Goal: Task Accomplishment & Management: Use online tool/utility

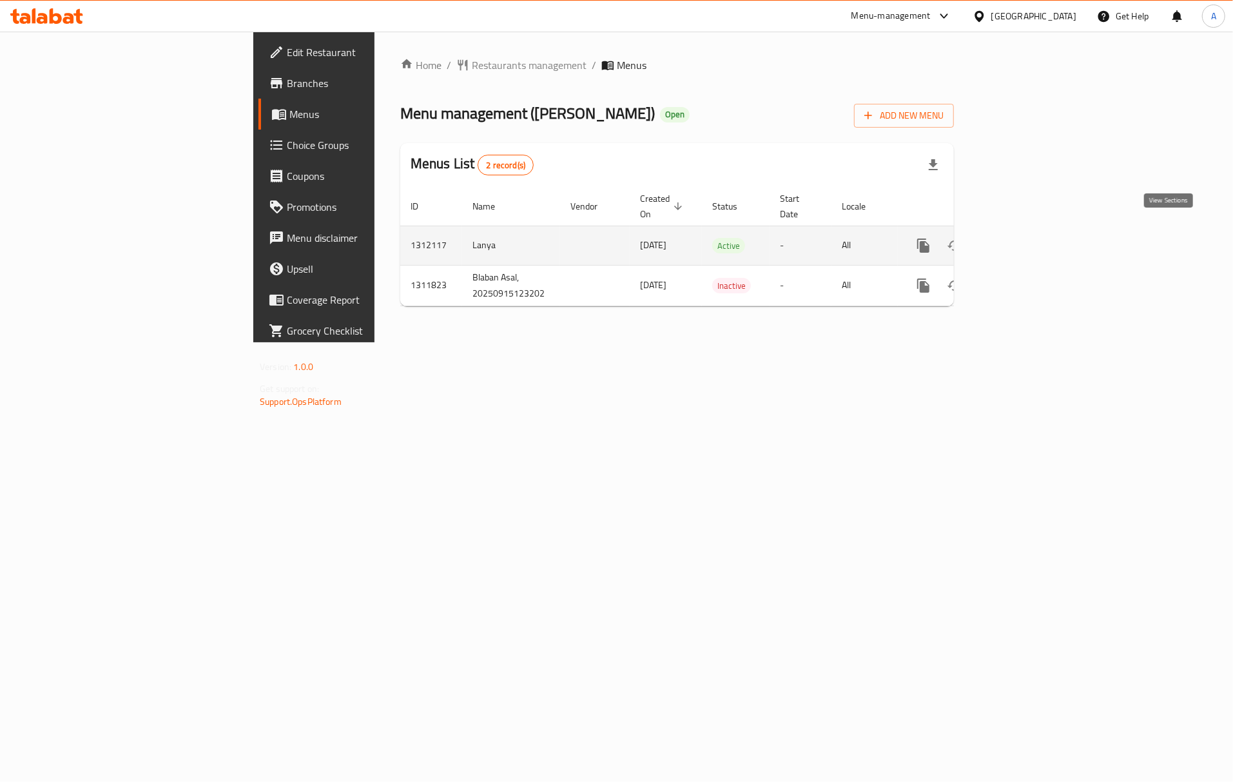
click at [1032, 237] on link "enhanced table" at bounding box center [1016, 245] width 31 height 31
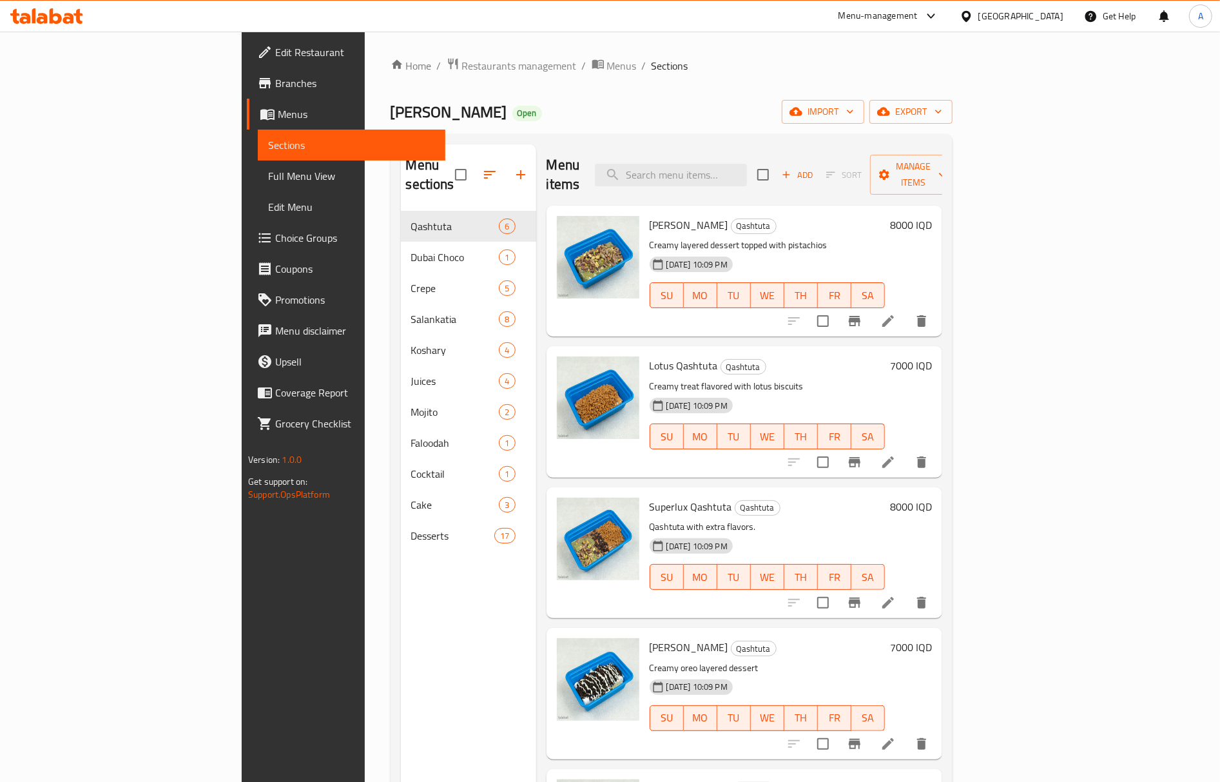
click at [401, 692] on div "Menu sections Qashtuta 6 Dubai Choco 1 Crepe 5 Salankatia 8 Koshary 4 Juices 4 …" at bounding box center [468, 535] width 135 height 782
click at [854, 111] on span "import" at bounding box center [823, 112] width 62 height 16
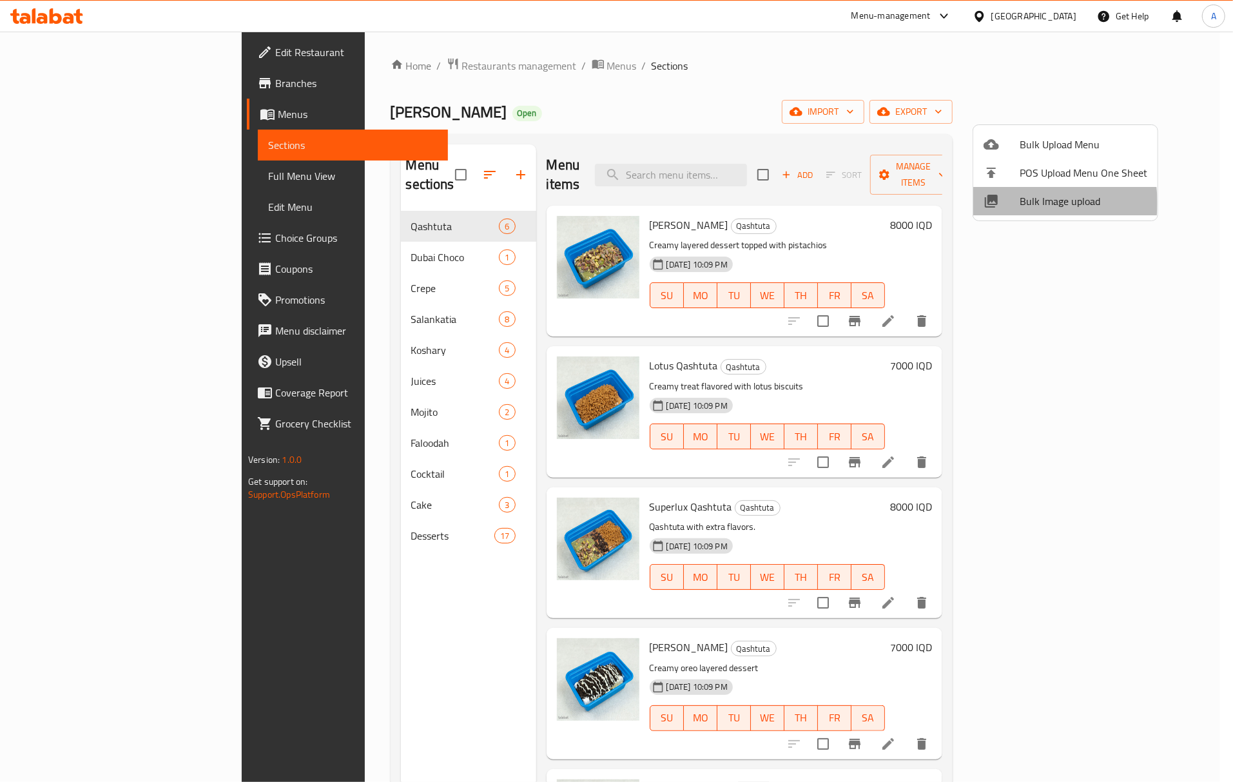
click at [1022, 202] on span "Bulk Image upload" at bounding box center [1083, 200] width 128 height 15
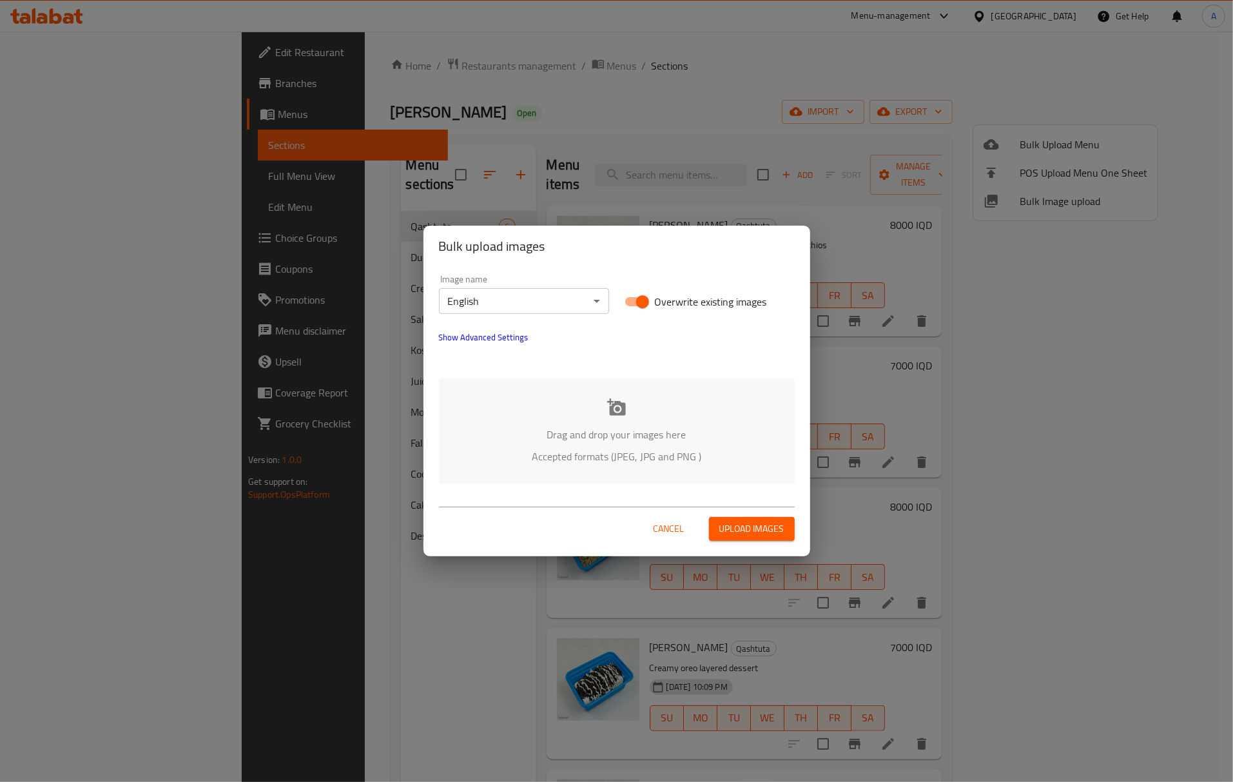
click at [564, 421] on div "Drag and drop your images here Accepted formats (JPEG, JPG and PNG )" at bounding box center [617, 430] width 356 height 105
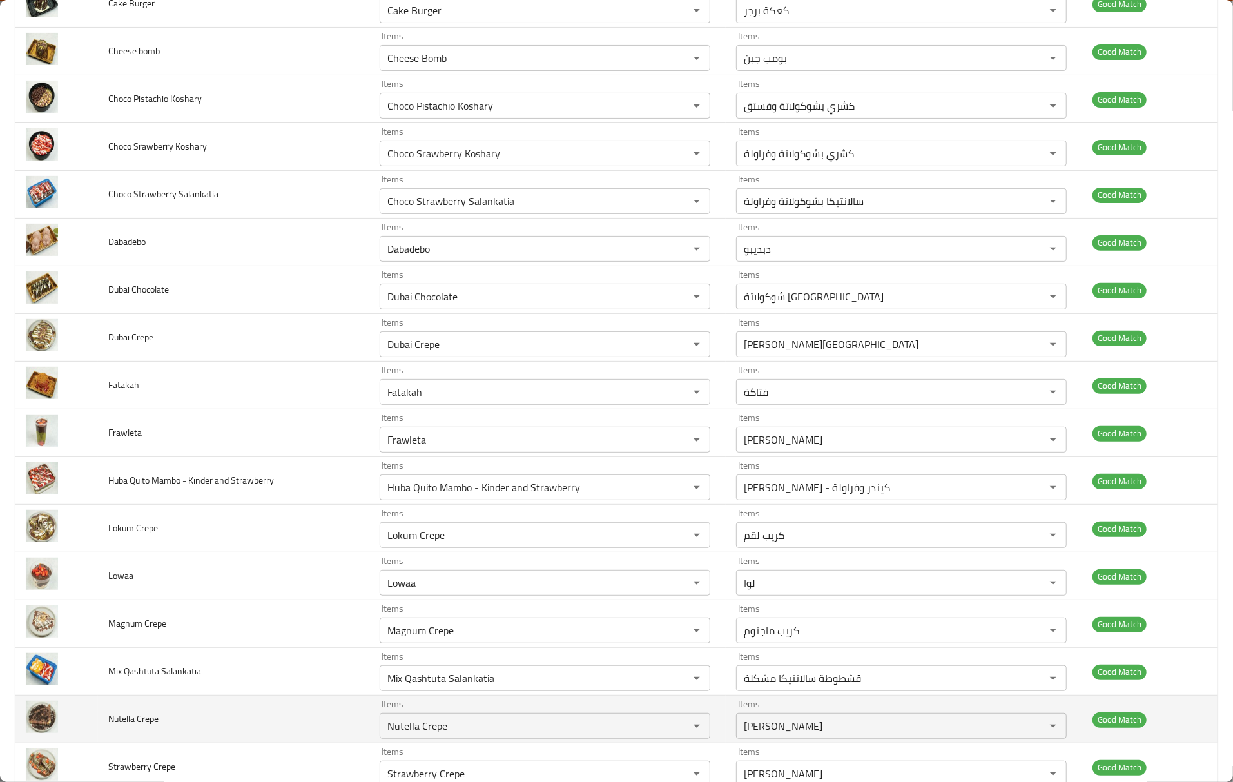
scroll to position [256, 0]
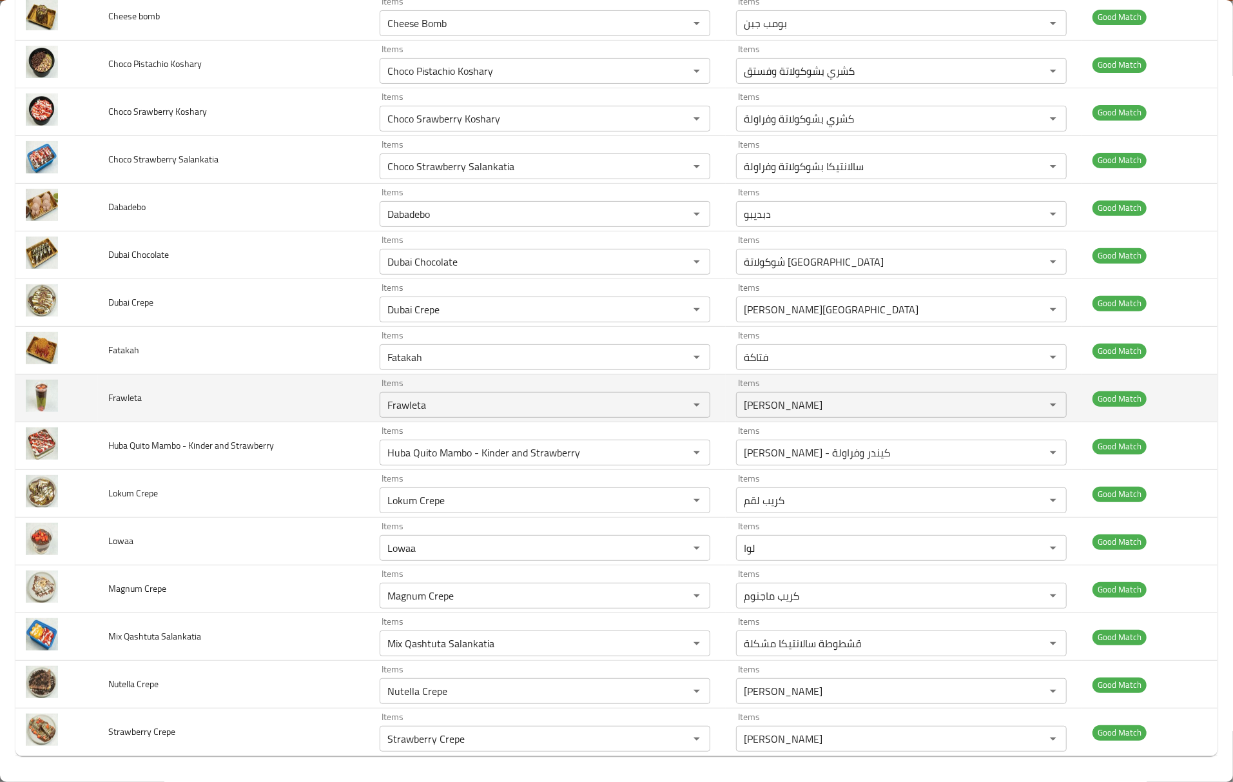
click at [321, 411] on td "Frawleta" at bounding box center [233, 398] width 271 height 48
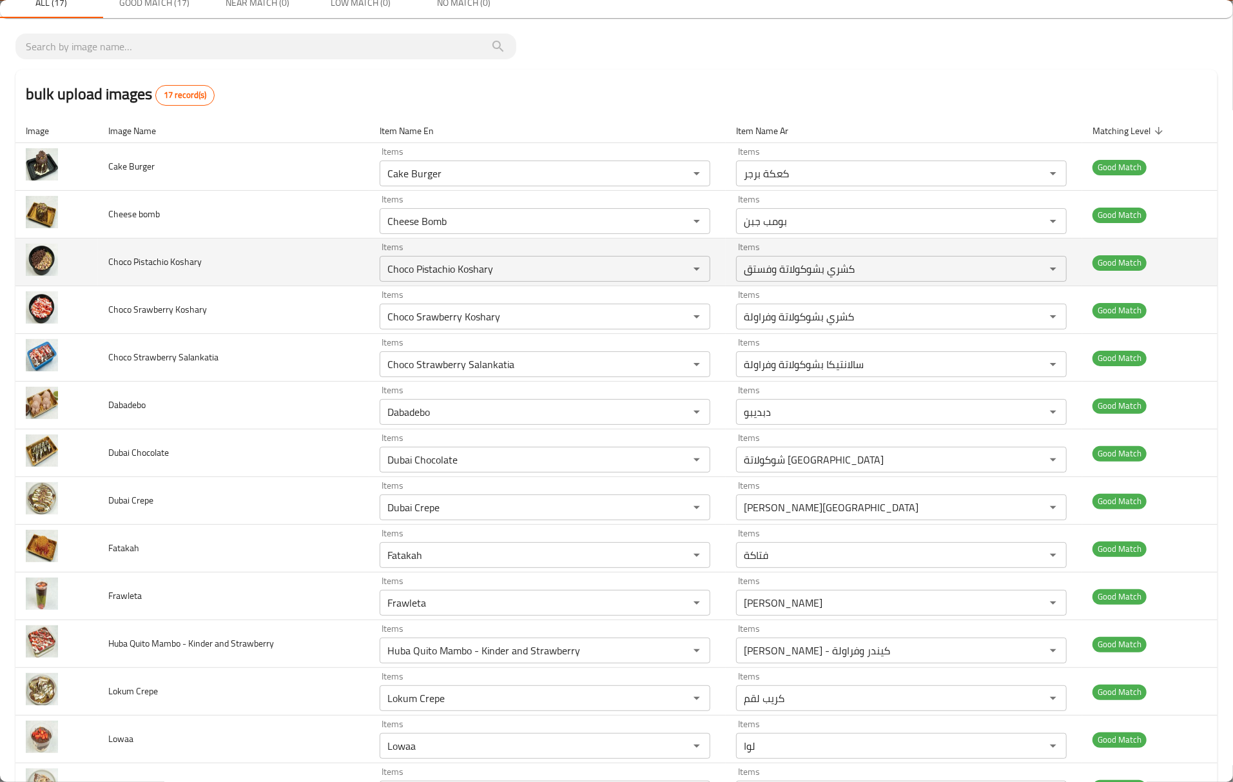
scroll to position [0, 0]
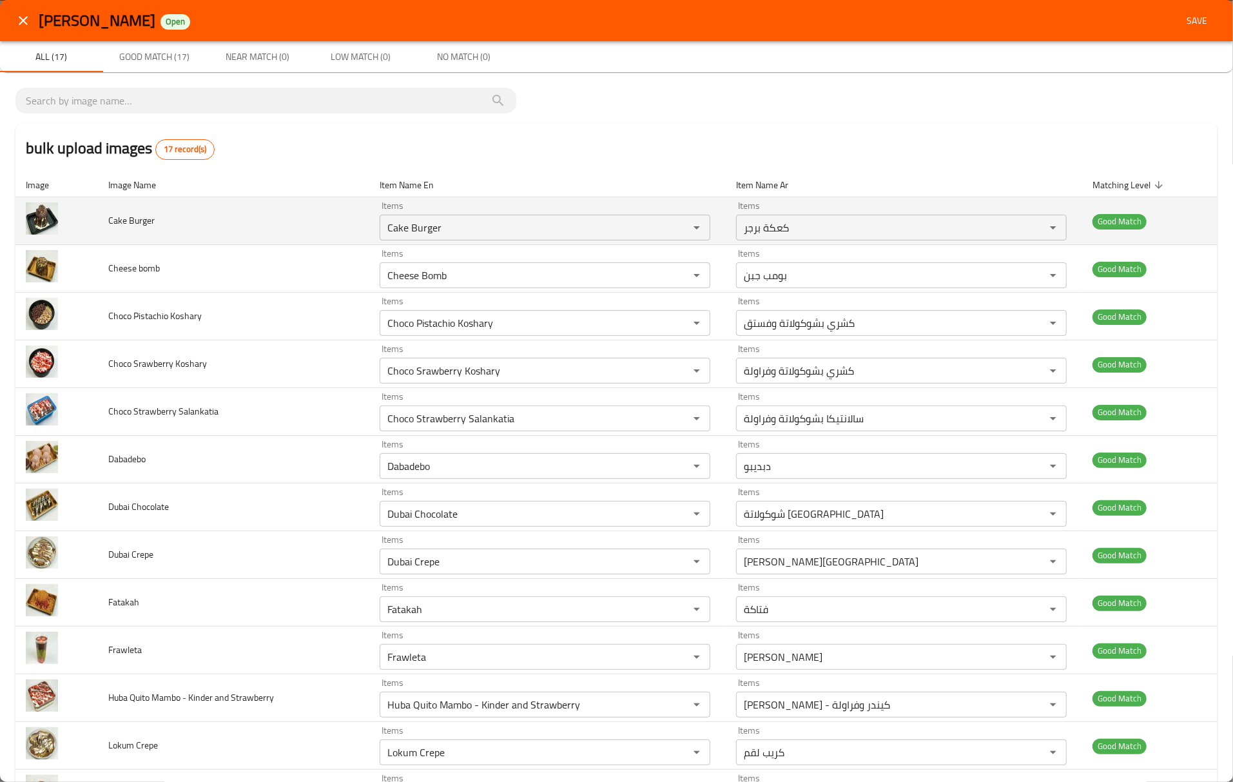
click at [121, 227] on span "Cake Burger" at bounding box center [131, 220] width 46 height 17
click at [119, 228] on span "Cake Burger" at bounding box center [131, 220] width 46 height 17
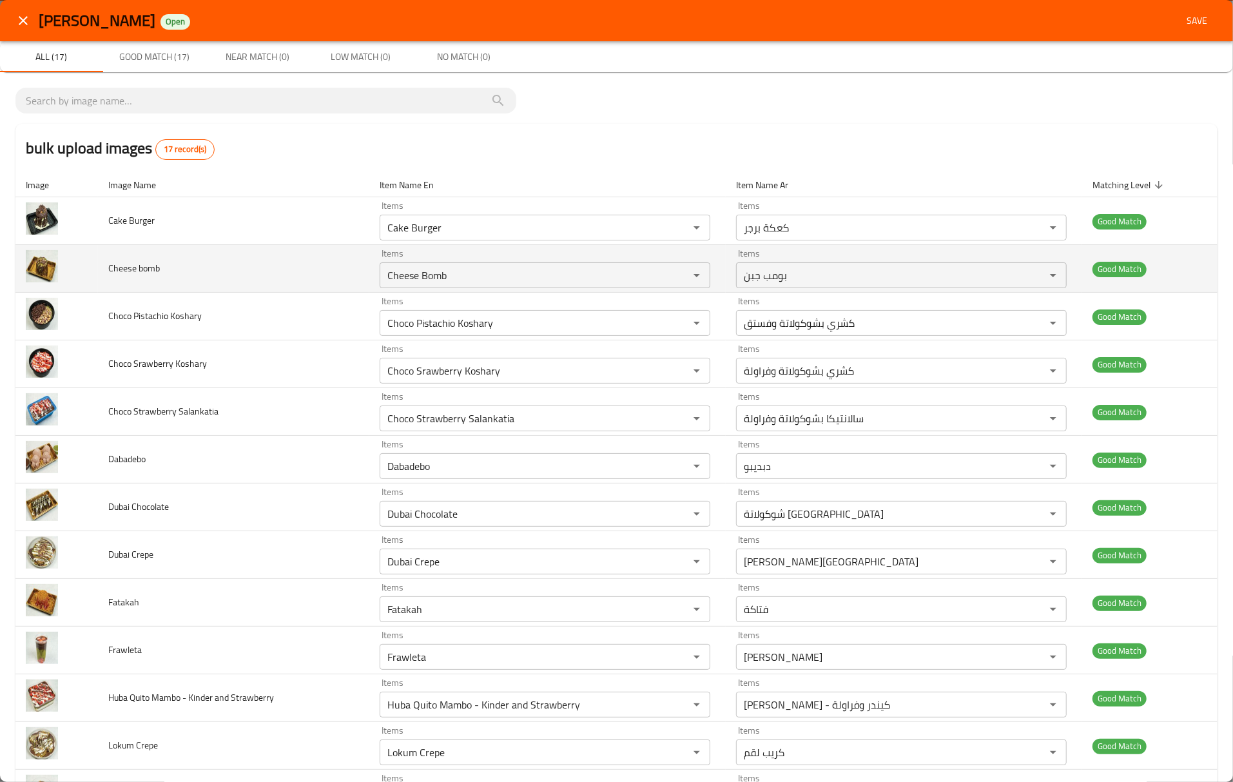
click at [121, 262] on span "Cheese bomb" at bounding box center [134, 268] width 52 height 17
click at [122, 260] on span "Cheese bomb" at bounding box center [134, 268] width 52 height 17
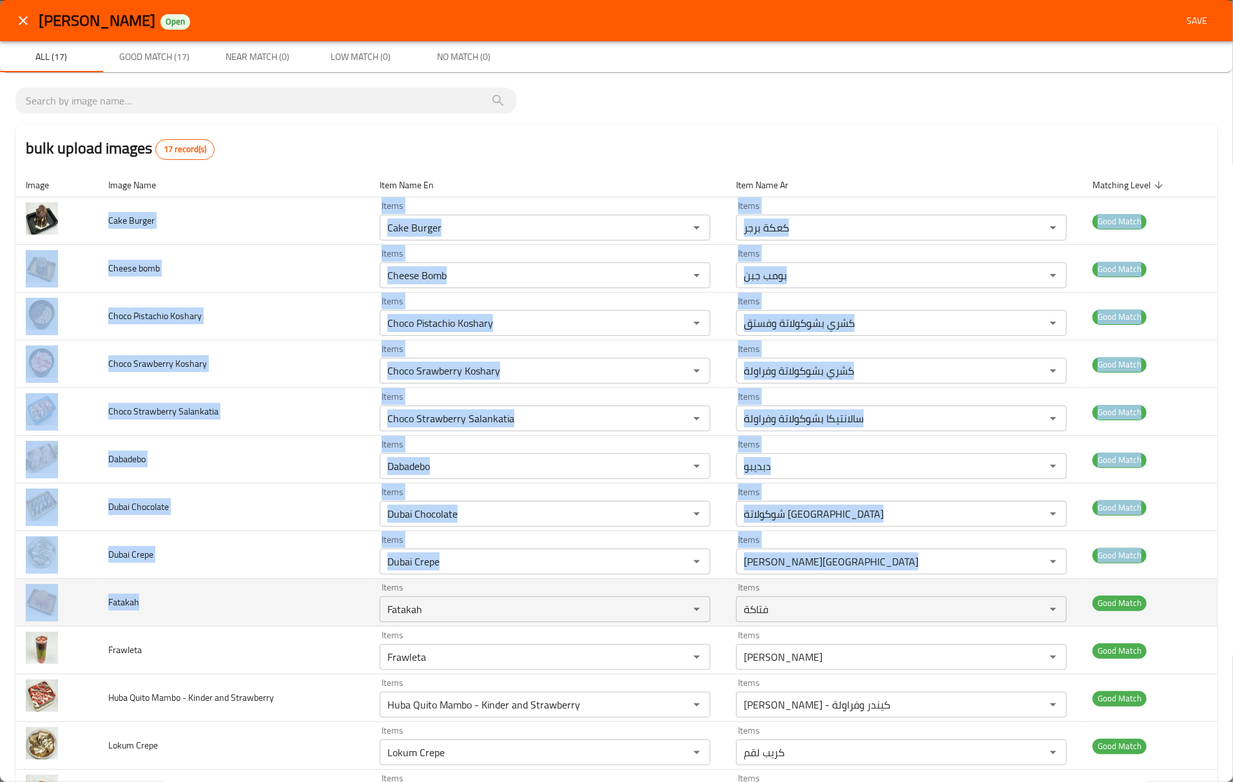
drag, startPoint x: 108, startPoint y: 220, endPoint x: 204, endPoint y: 594, distance: 385.7
click at [204, 594] on tbody "Cake Burger Items Cake Burger Items Items كعكة برجر Items Good Match Cheese bom…" at bounding box center [616, 602] width 1202 height 811
click at [204, 594] on td "Fatakah" at bounding box center [233, 603] width 271 height 48
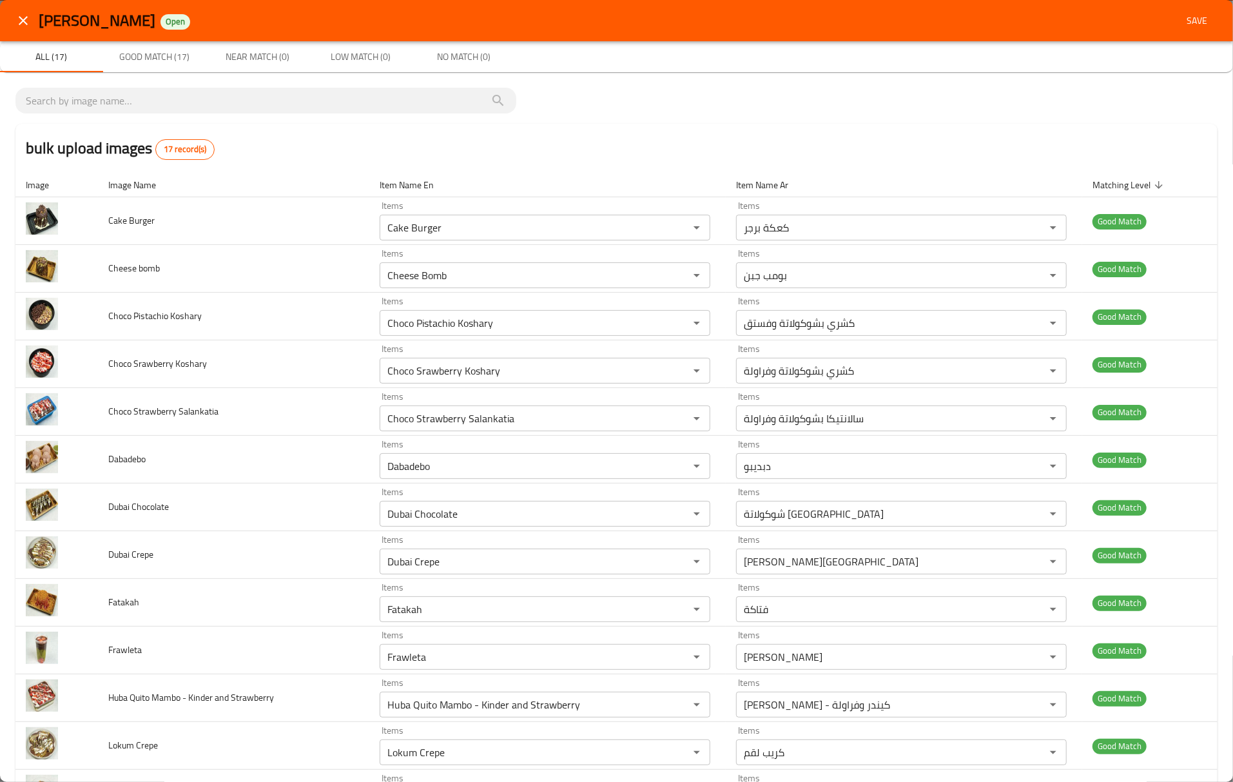
click at [963, 131] on div "bulk upload images 17 record(s)" at bounding box center [616, 148] width 1202 height 49
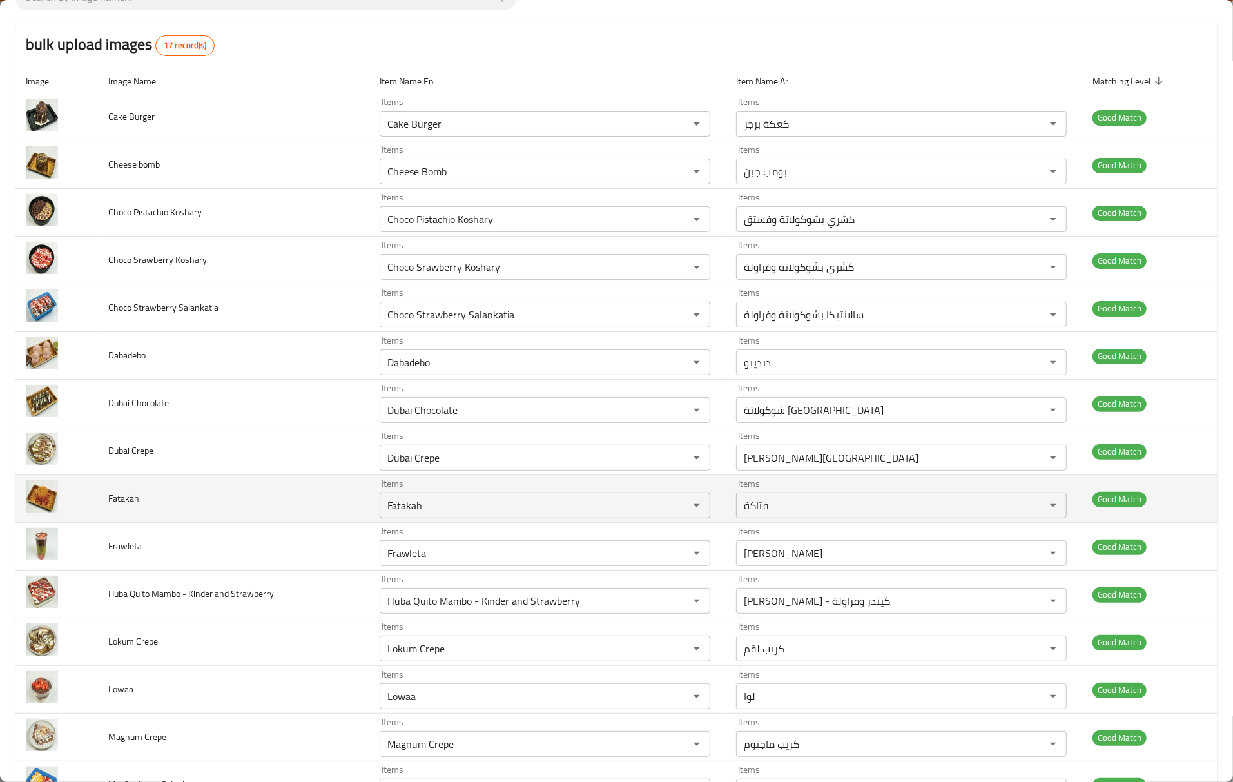
scroll to position [256, 0]
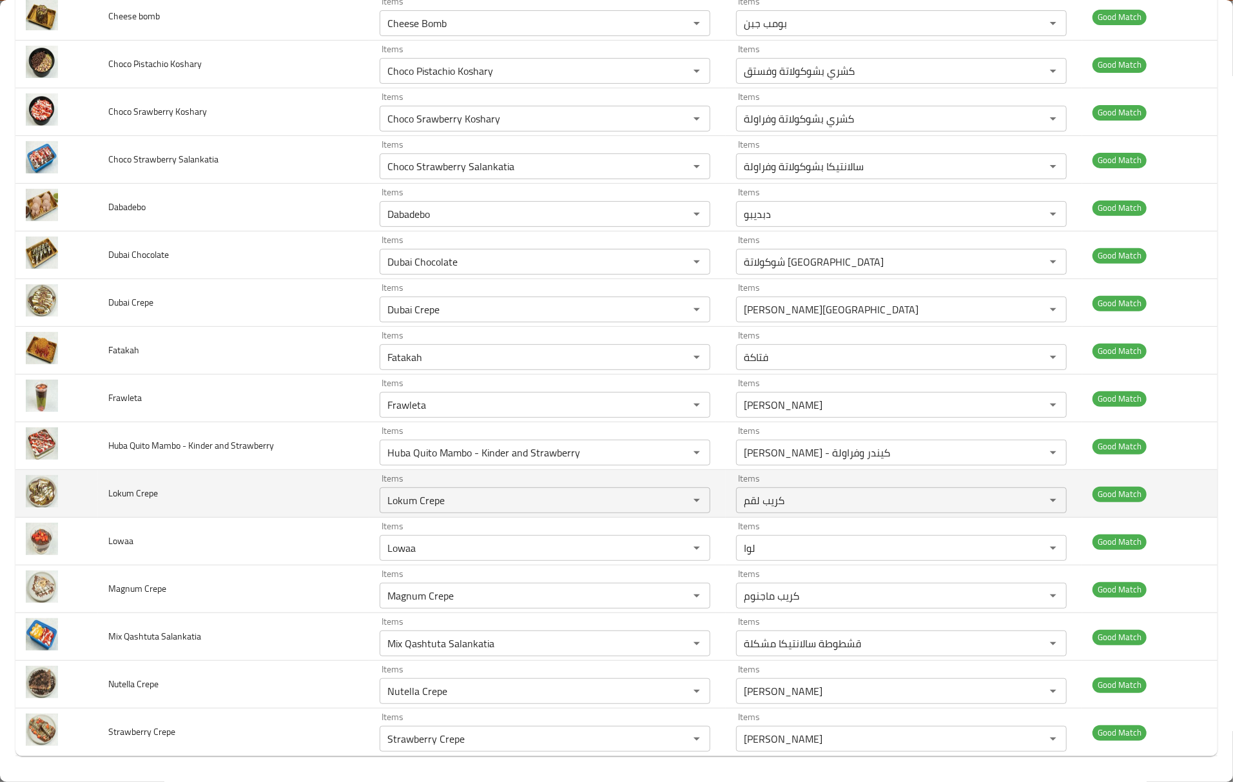
click at [1108, 493] on span "Good Match" at bounding box center [1119, 493] width 54 height 15
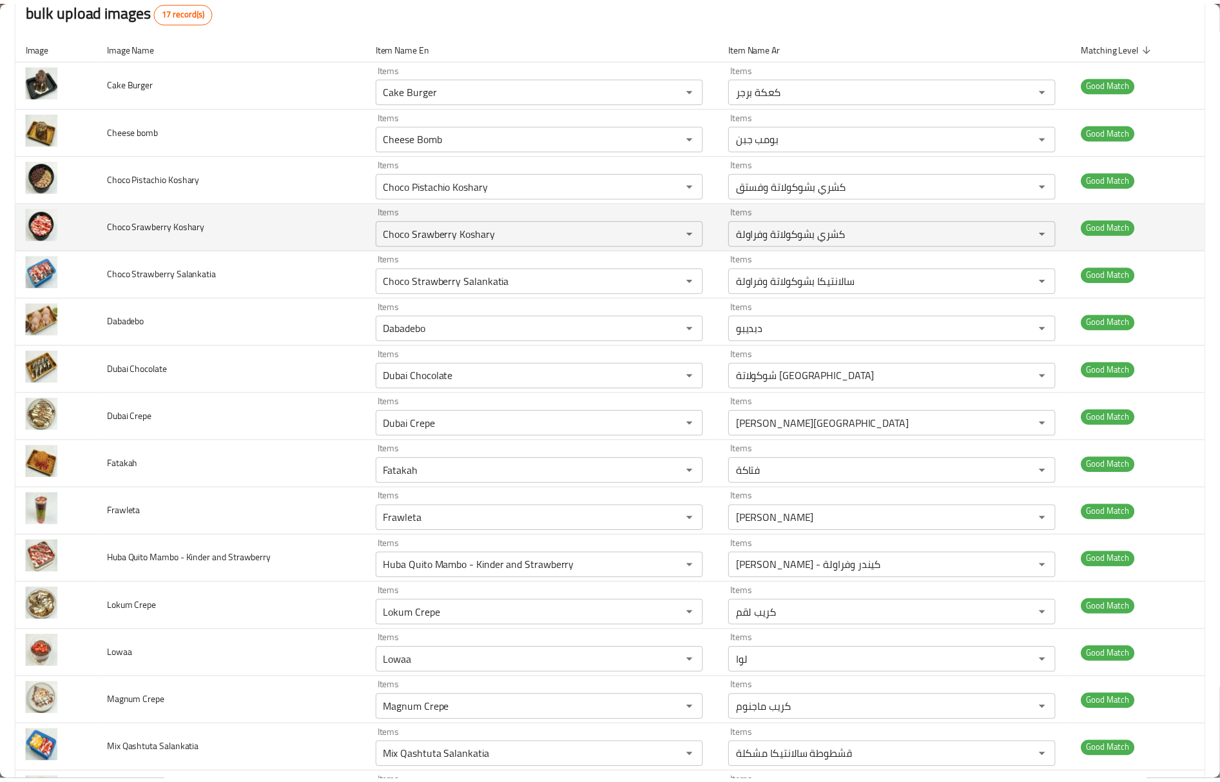
scroll to position [0, 0]
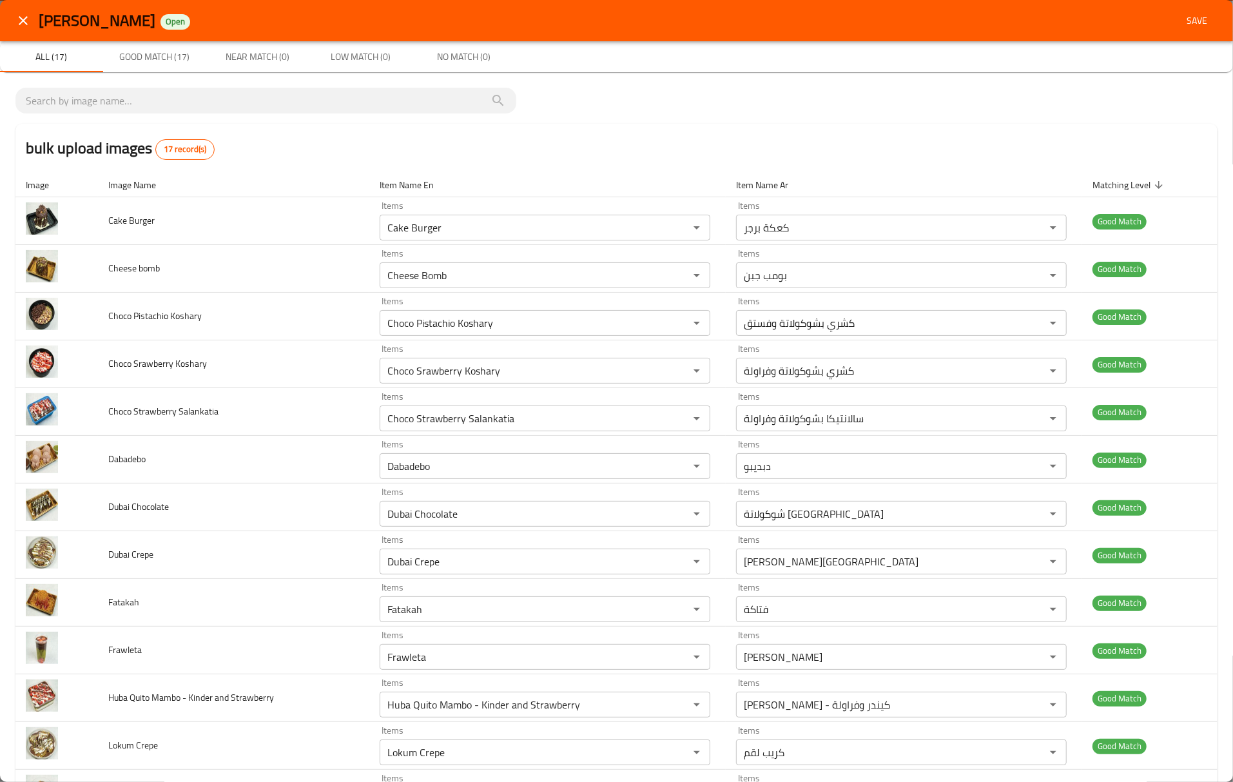
click at [1176, 29] on button "Save" at bounding box center [1196, 21] width 41 height 24
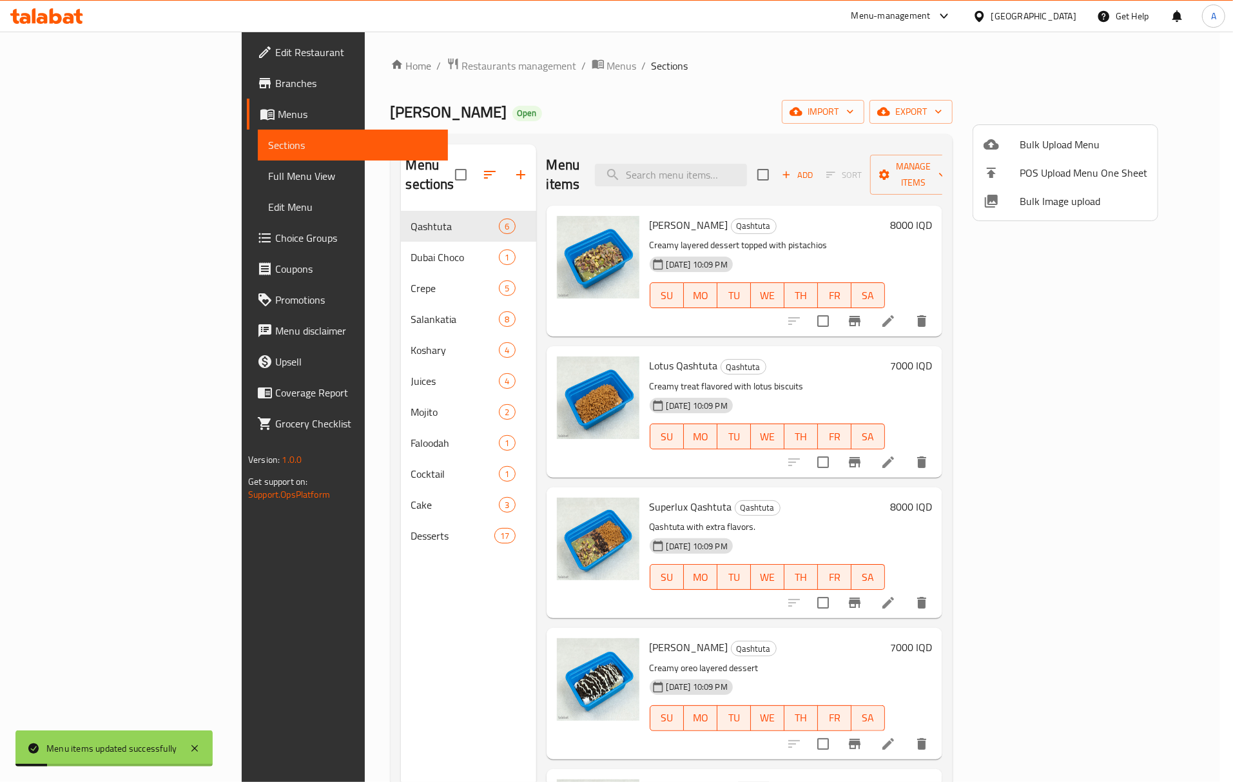
click at [320, 516] on div at bounding box center [616, 391] width 1233 height 782
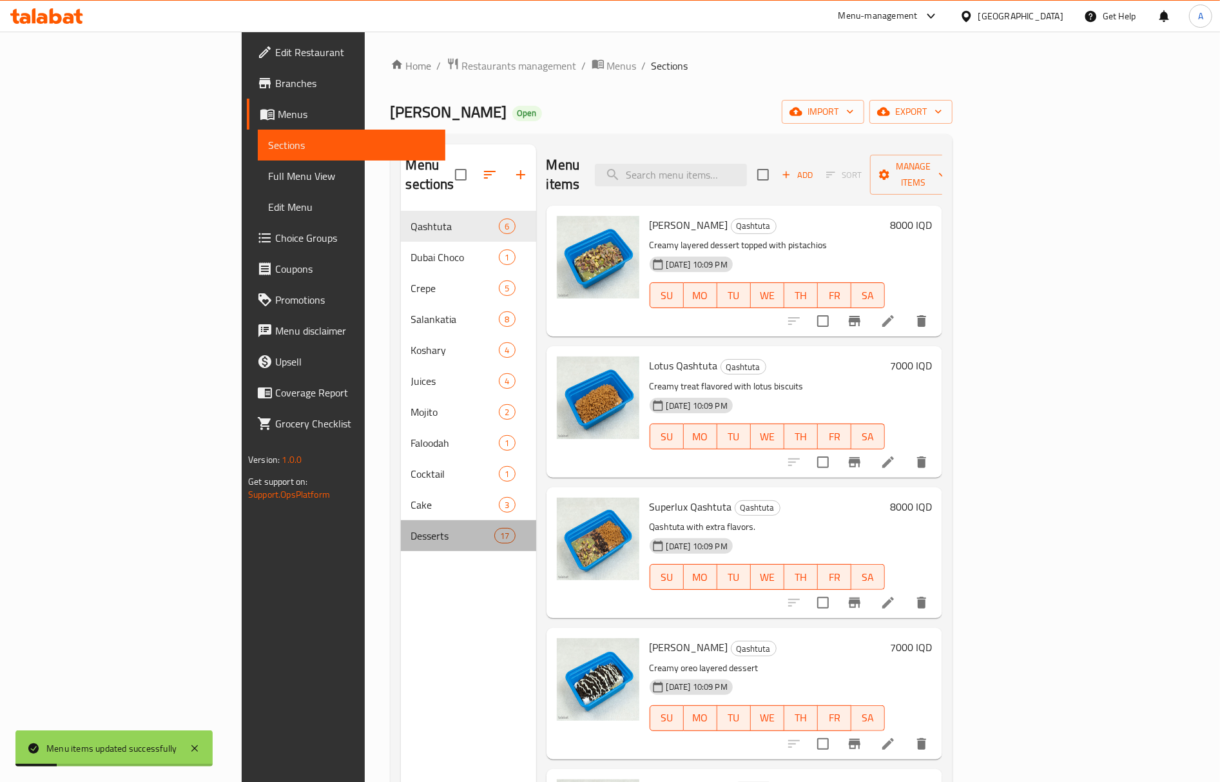
click at [401, 520] on div "Desserts 17" at bounding box center [468, 535] width 135 height 31
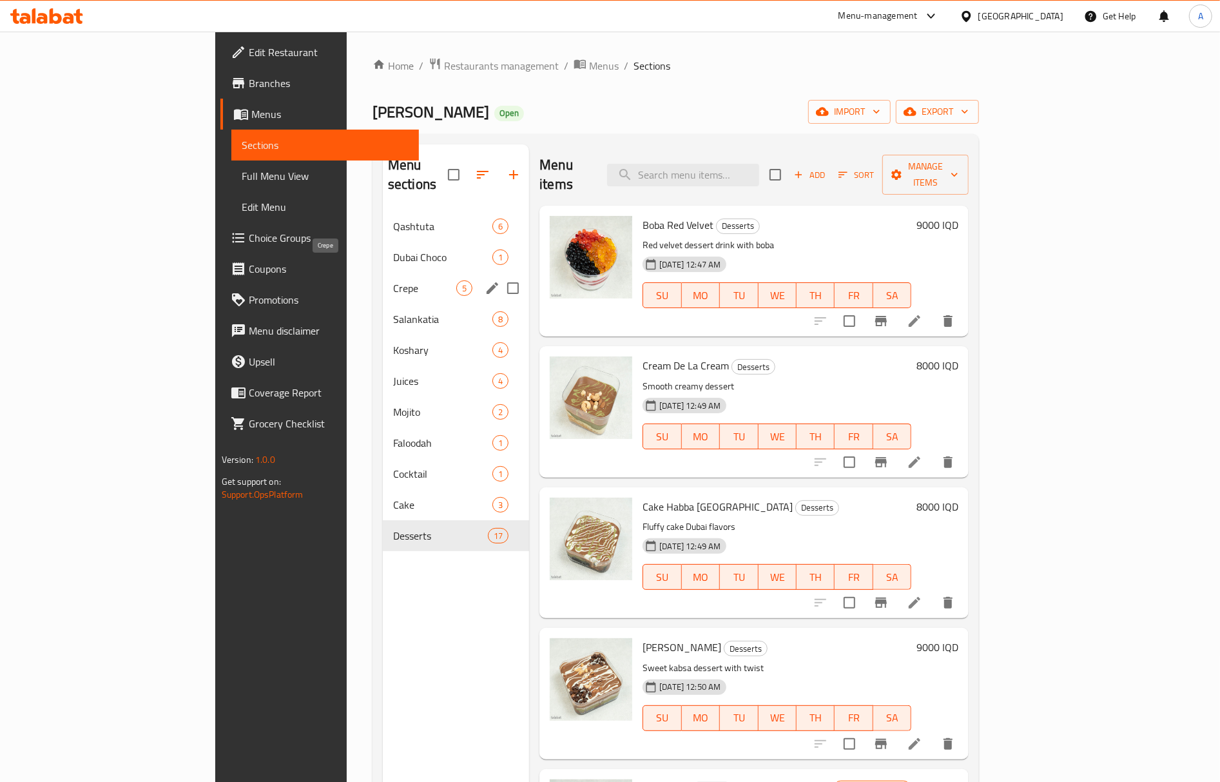
click at [393, 280] on span "Crepe" at bounding box center [424, 287] width 63 height 15
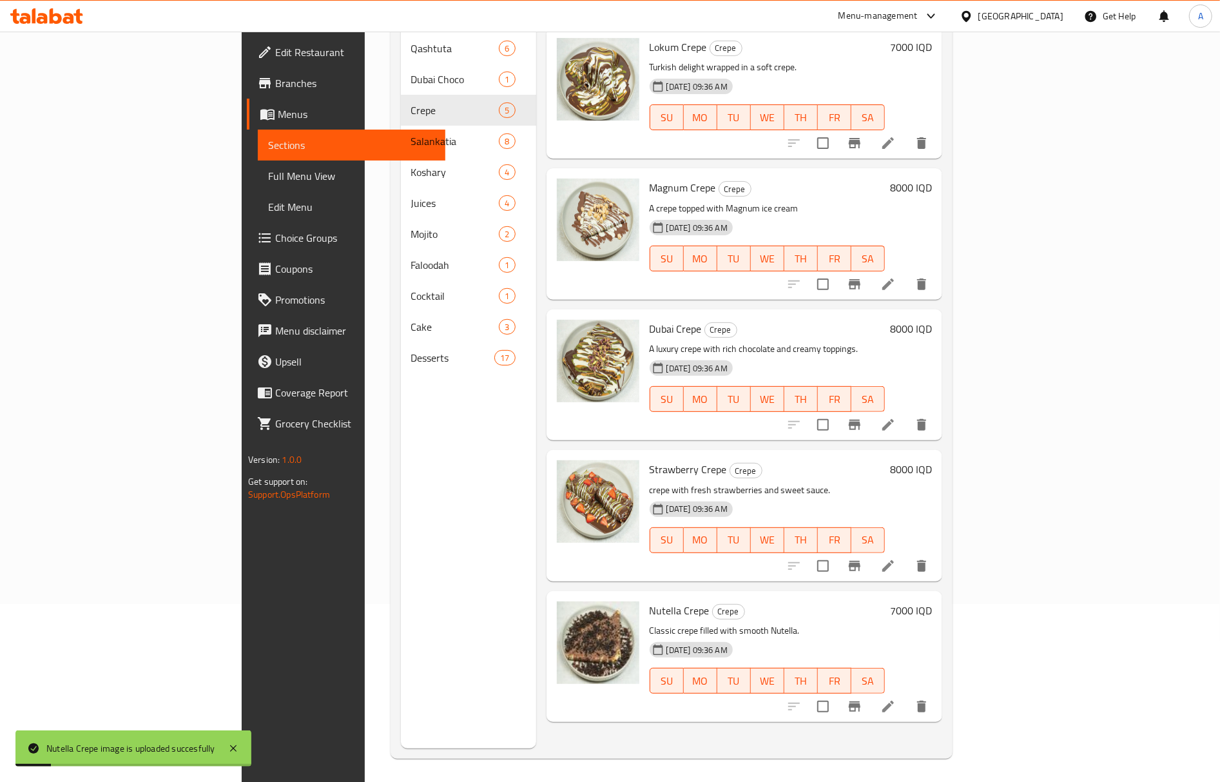
scroll to position [181, 0]
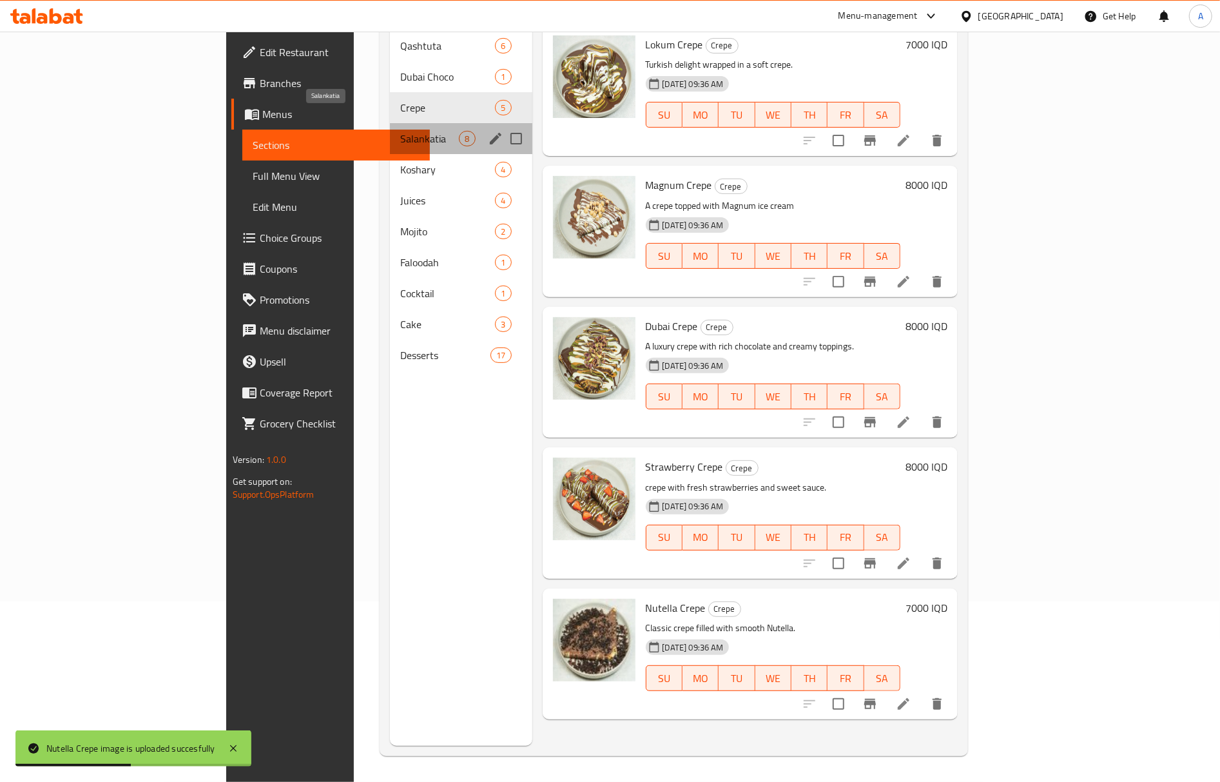
click at [400, 131] on span "Salankatia" at bounding box center [429, 138] width 59 height 15
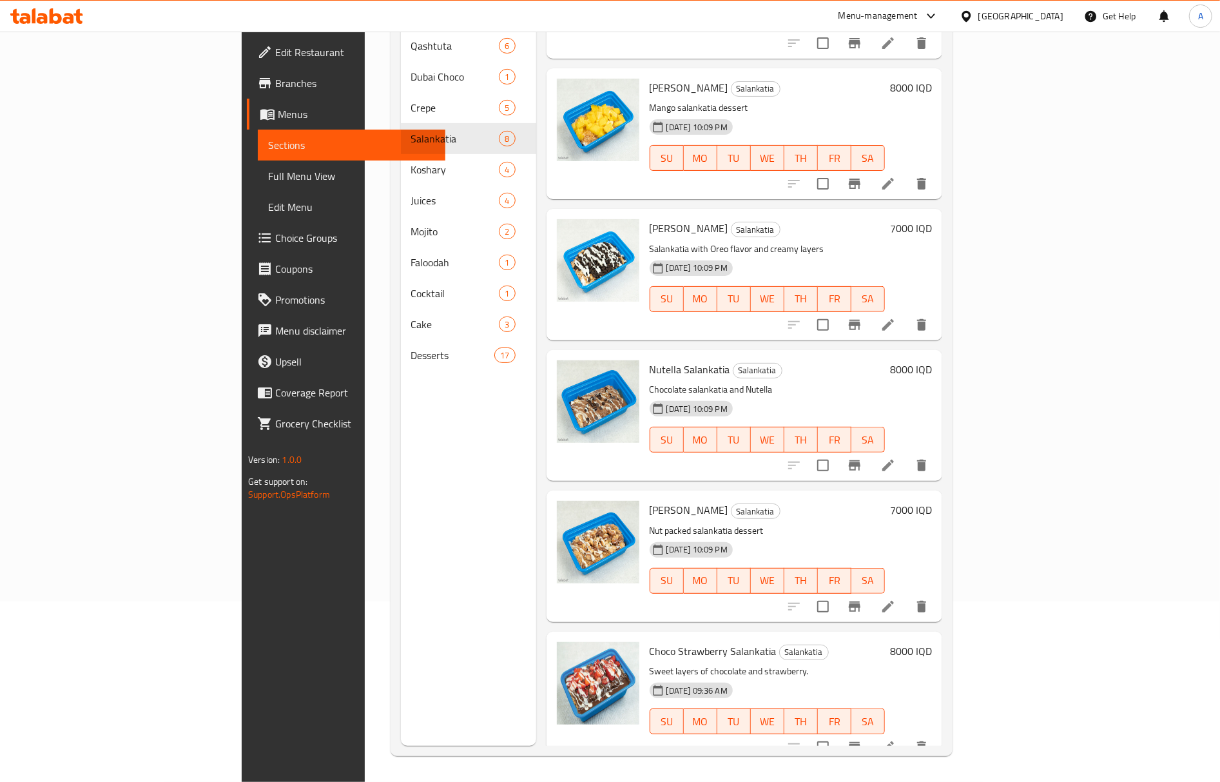
scroll to position [376, 0]
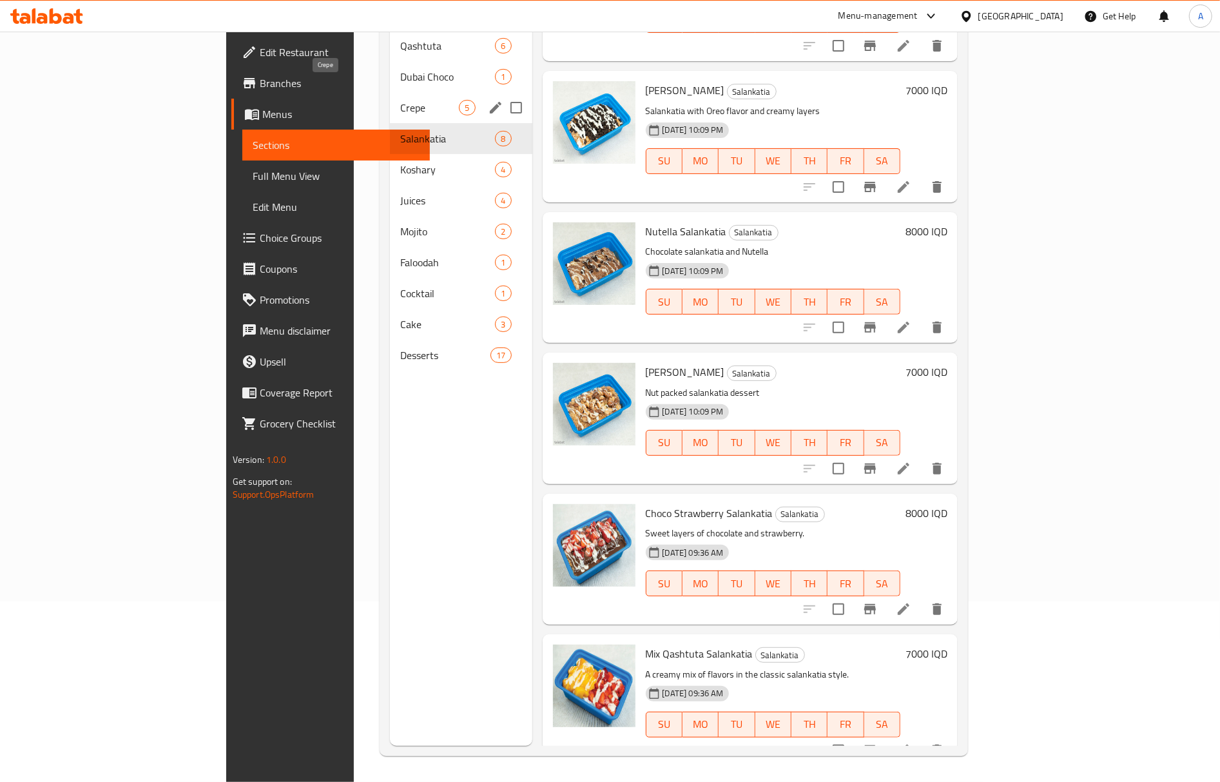
click at [400, 100] on span "Crepe" at bounding box center [429, 107] width 59 height 15
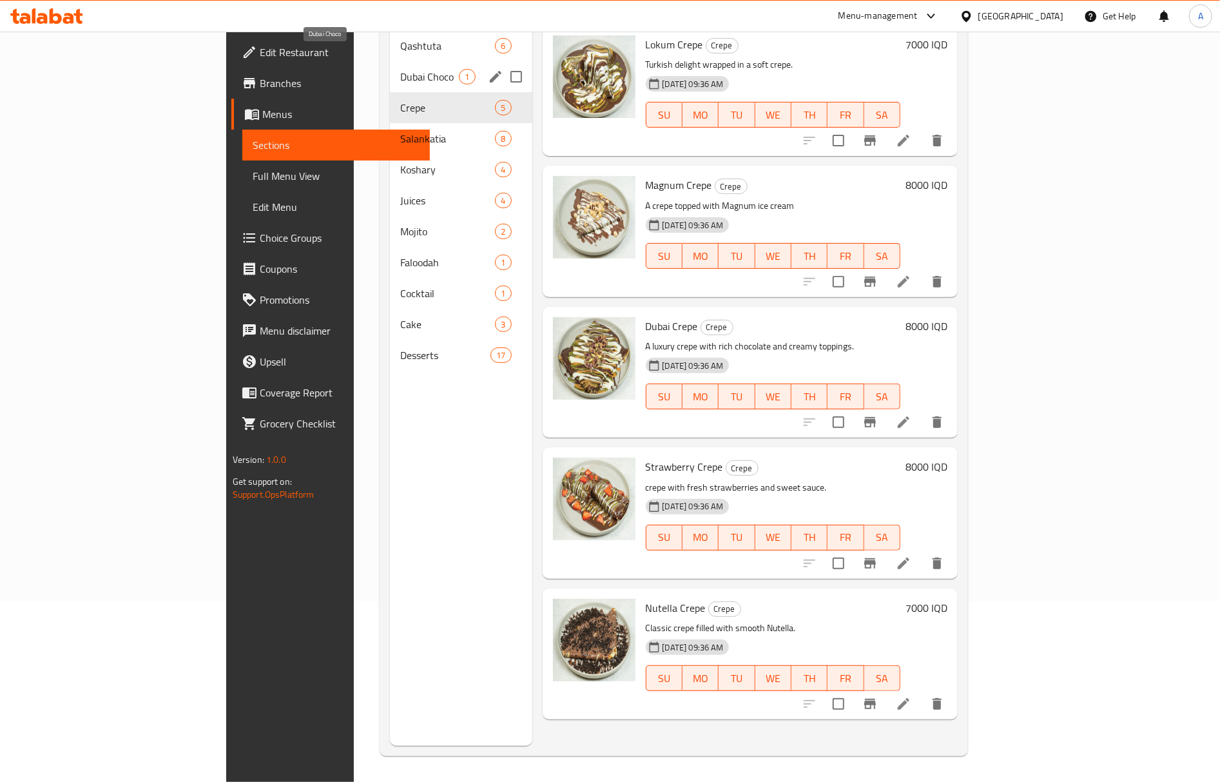
click at [400, 69] on span "Dubai Choco" at bounding box center [429, 76] width 59 height 15
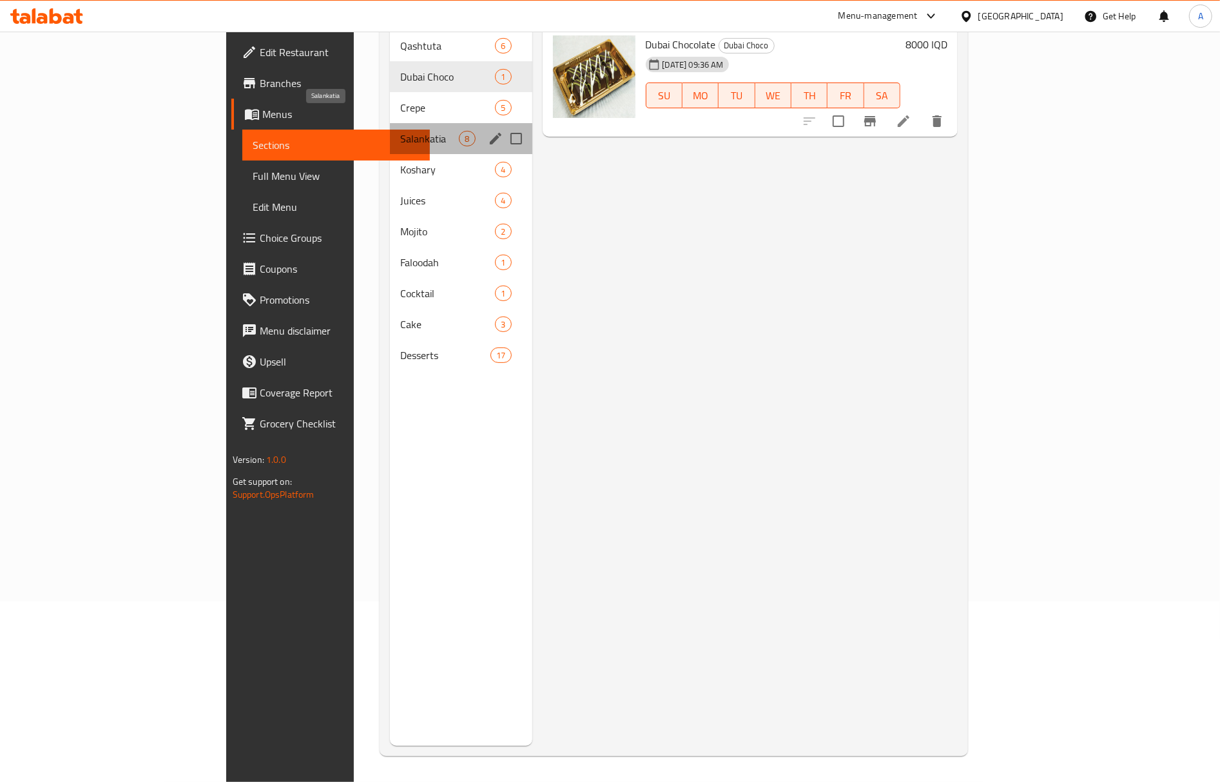
click at [400, 131] on span "Salankatia" at bounding box center [429, 138] width 59 height 15
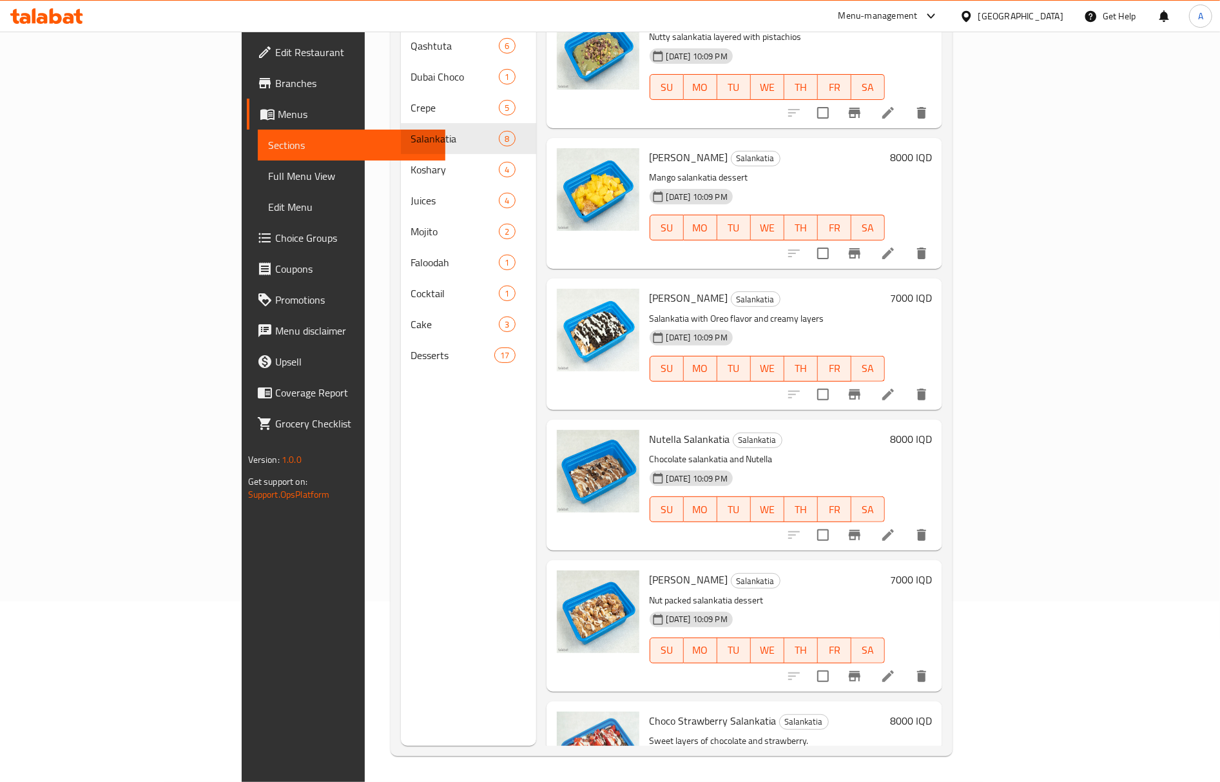
scroll to position [376, 0]
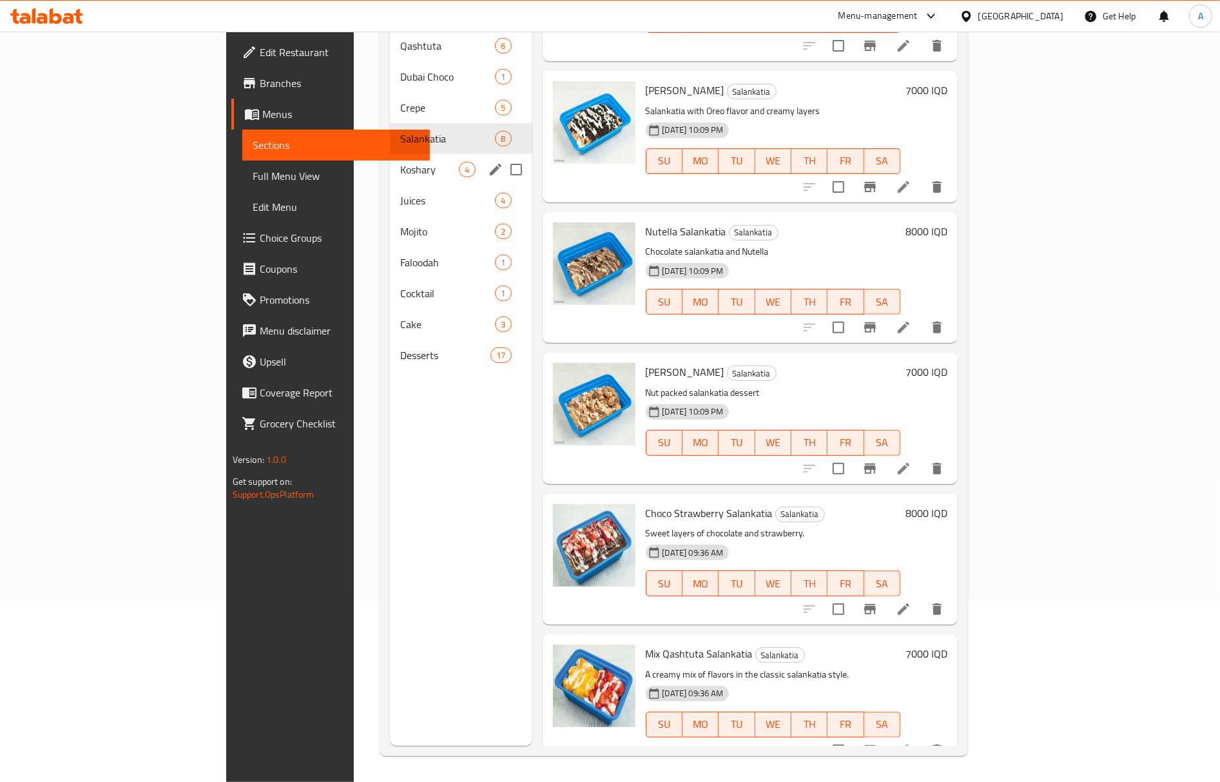
click at [390, 154] on div "Koshary 4" at bounding box center [461, 169] width 142 height 31
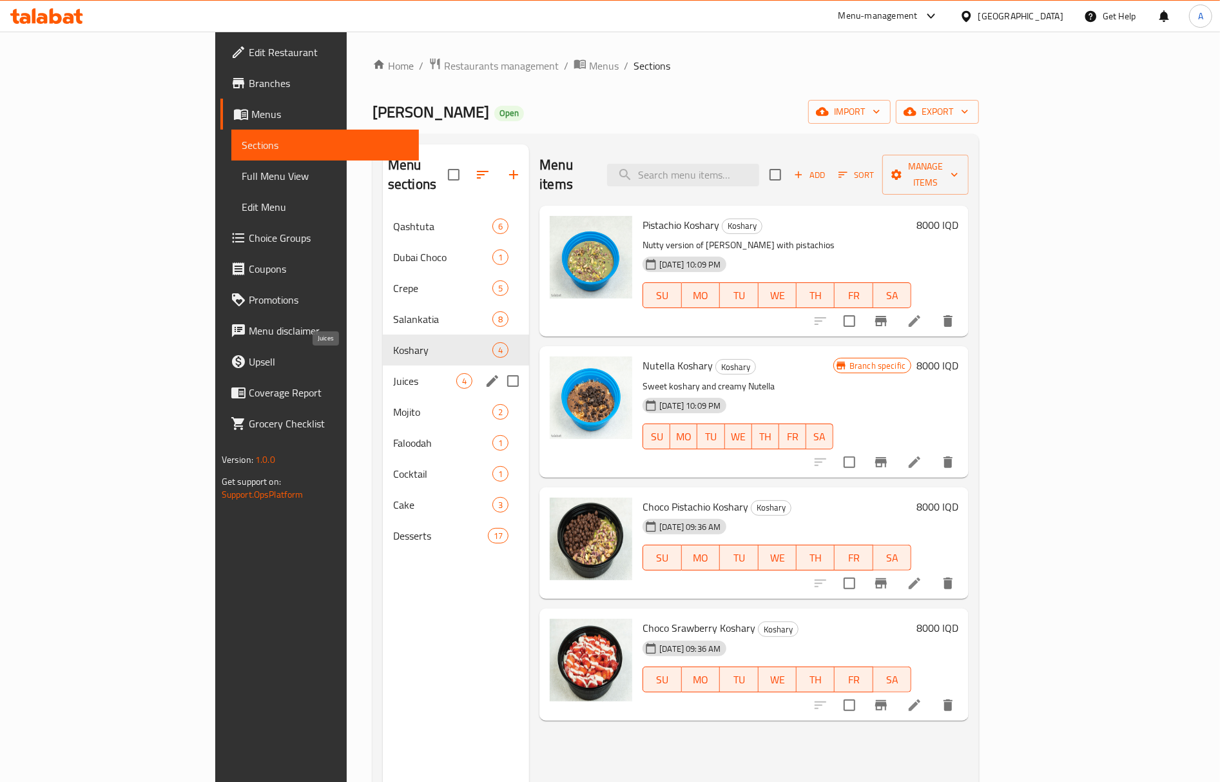
click at [393, 373] on span "Juices" at bounding box center [424, 380] width 63 height 15
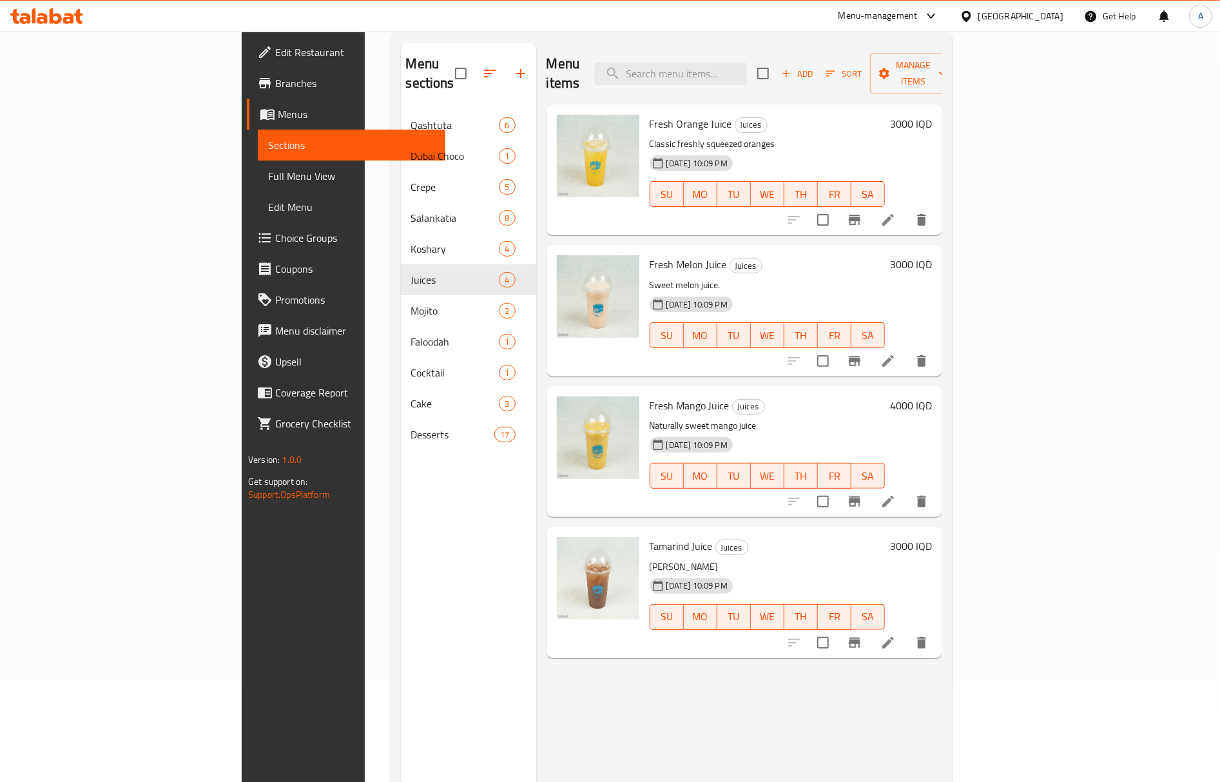
scroll to position [181, 0]
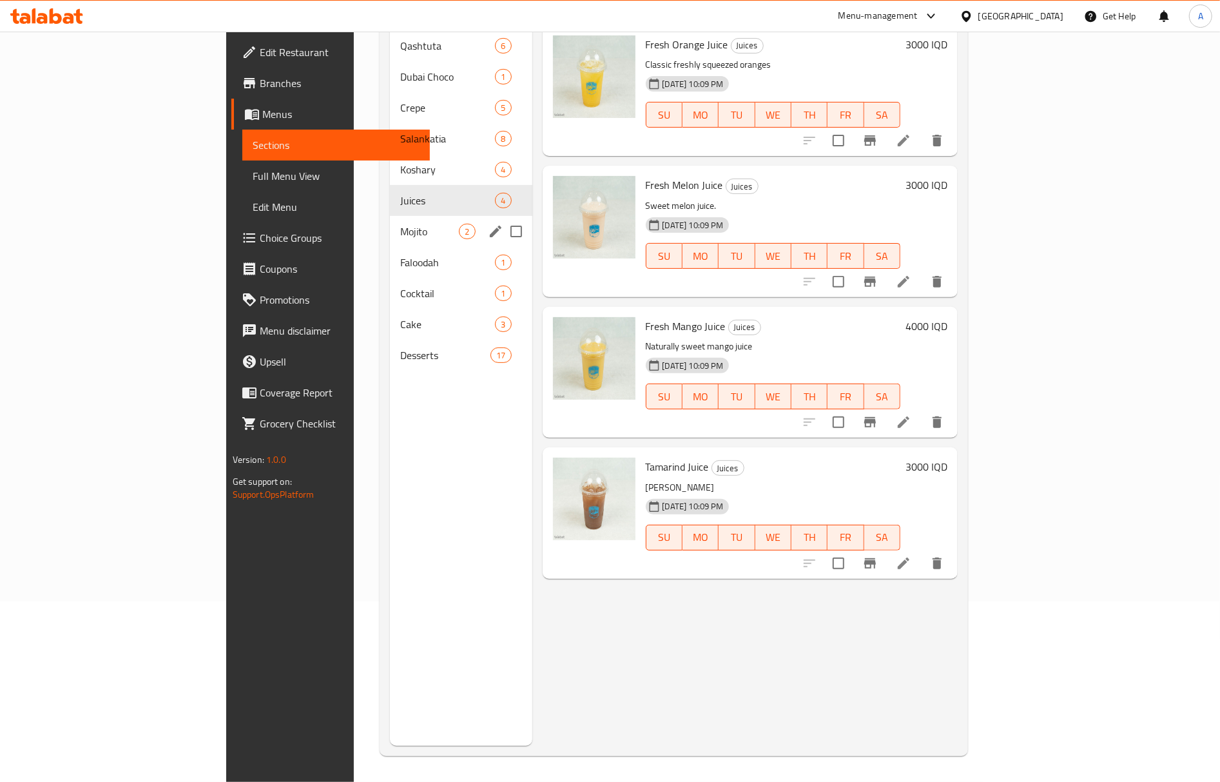
click at [400, 224] on span "Mojito" at bounding box center [429, 231] width 59 height 15
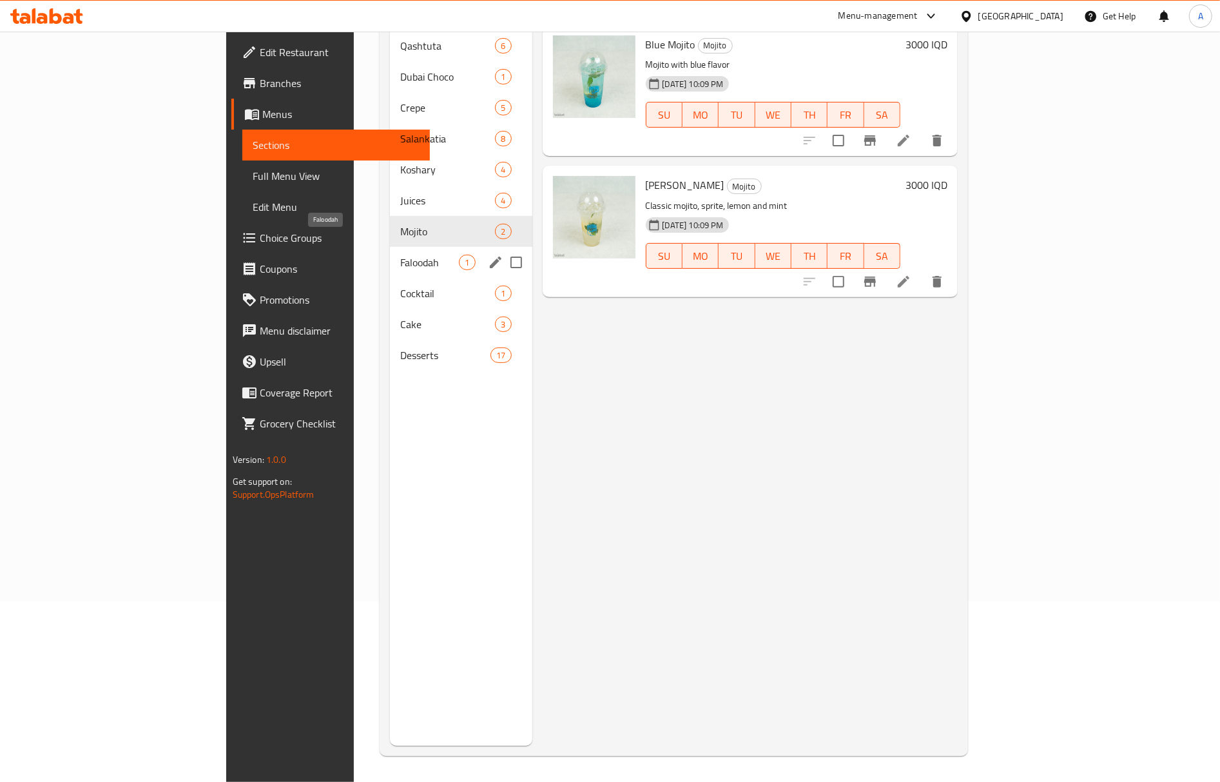
click at [400, 254] on span "Faloodah" at bounding box center [429, 261] width 59 height 15
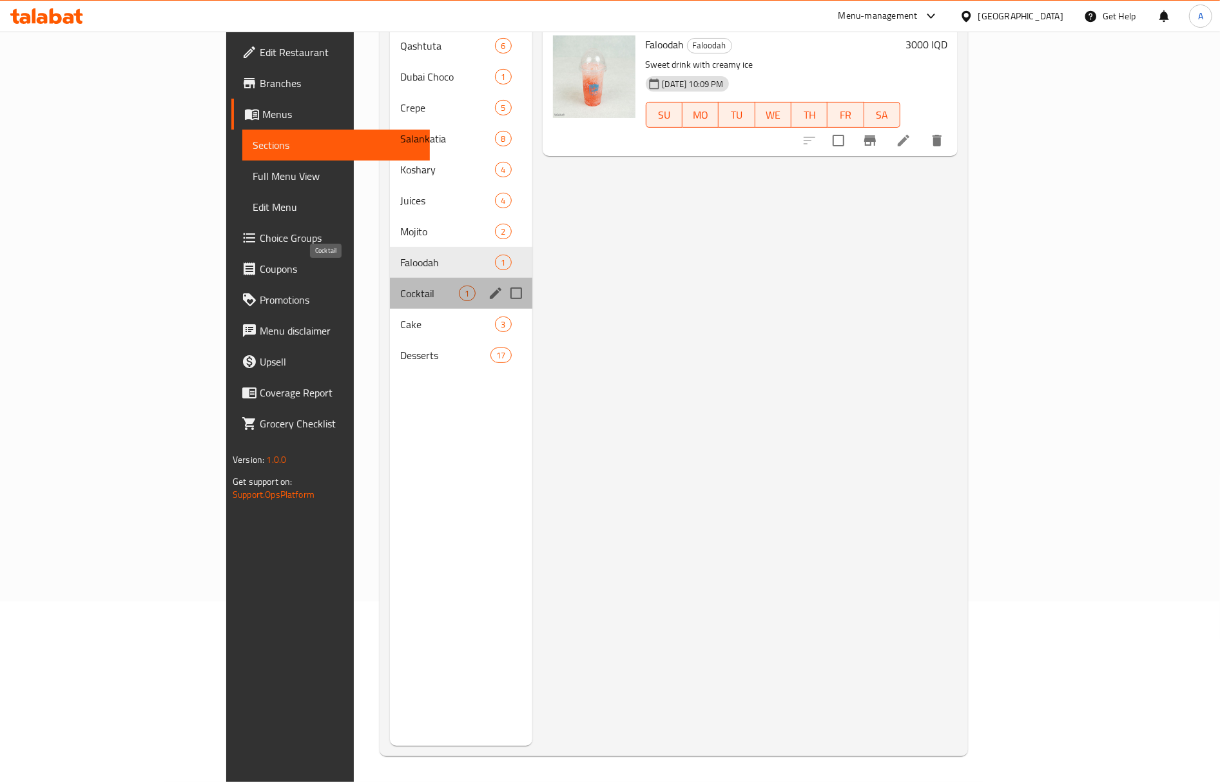
click at [400, 285] on span "Cocktail" at bounding box center [429, 292] width 59 height 15
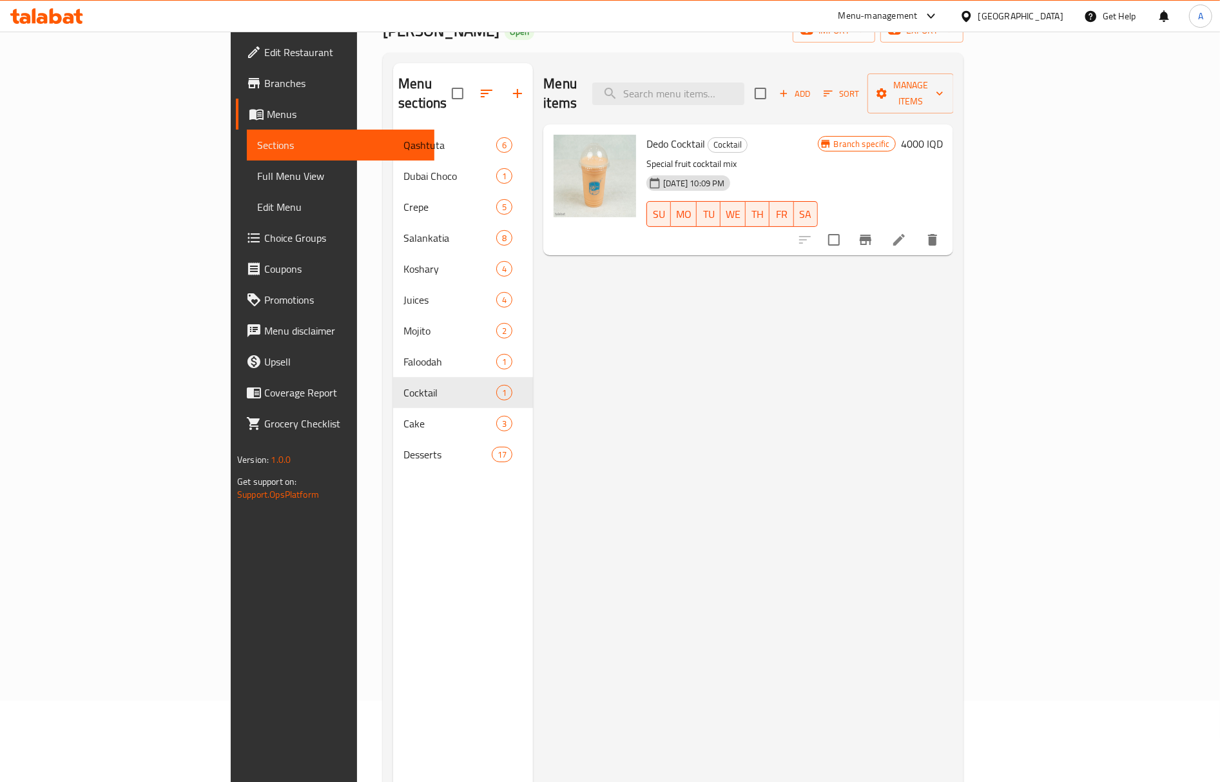
scroll to position [9, 0]
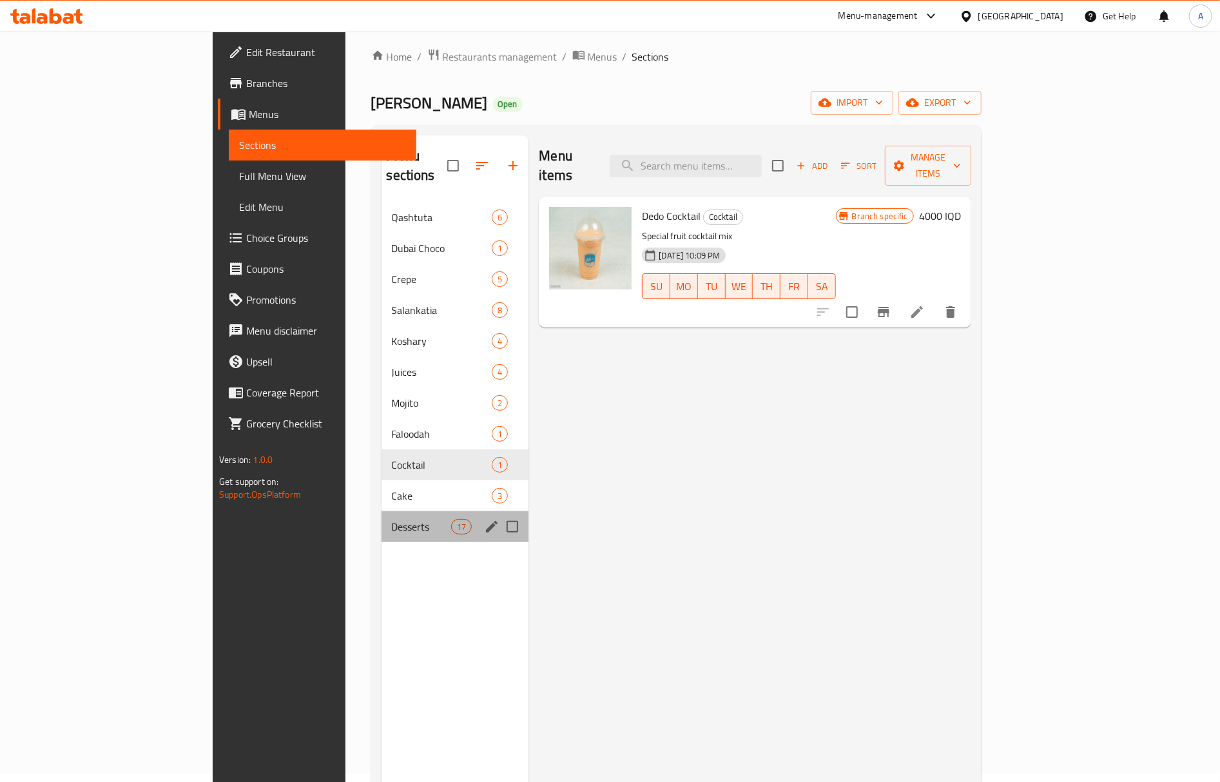
click at [381, 511] on div "Desserts 17" at bounding box center [455, 526] width 148 height 31
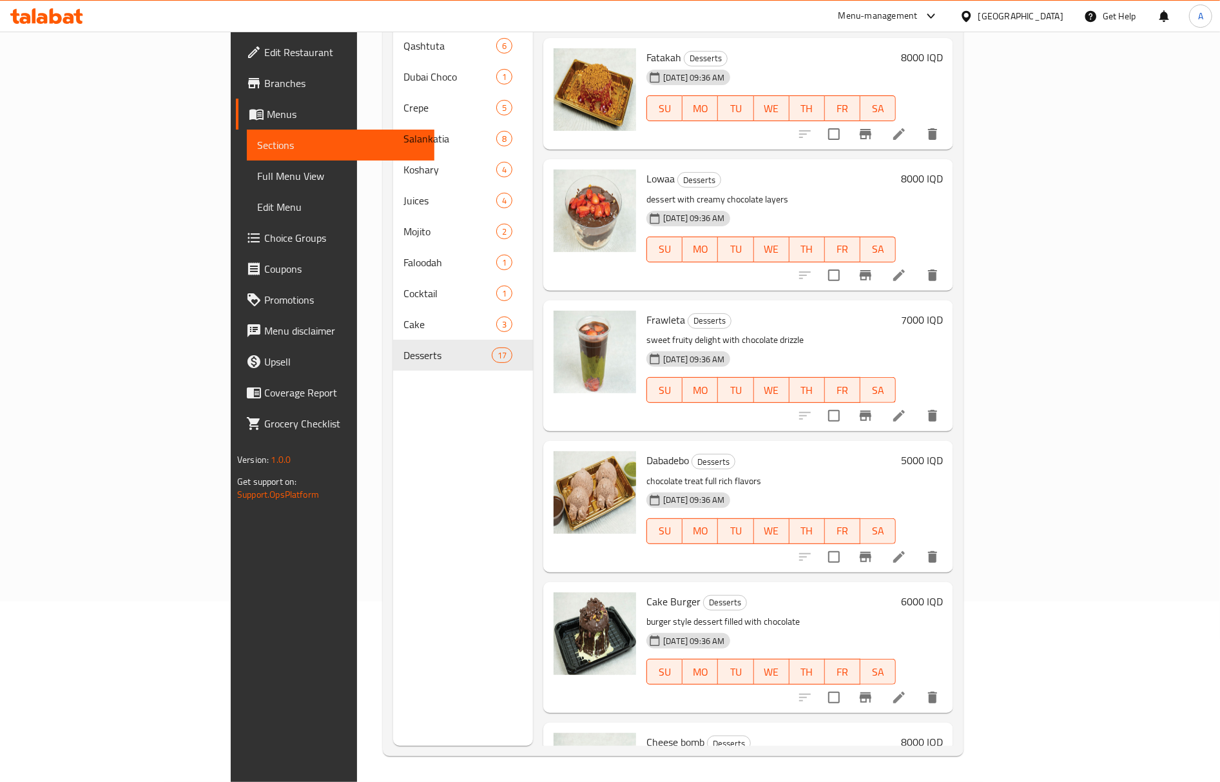
scroll to position [1624, 0]
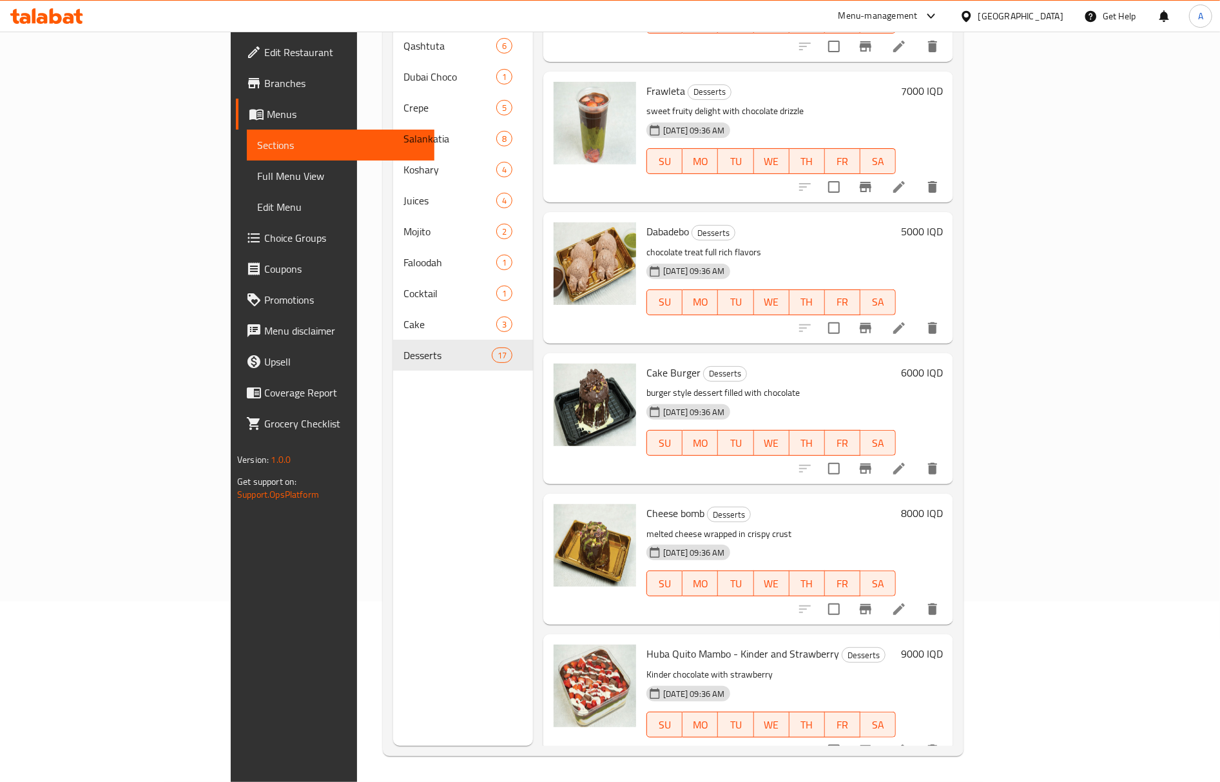
click at [257, 171] on span "Full Menu View" at bounding box center [340, 175] width 167 height 15
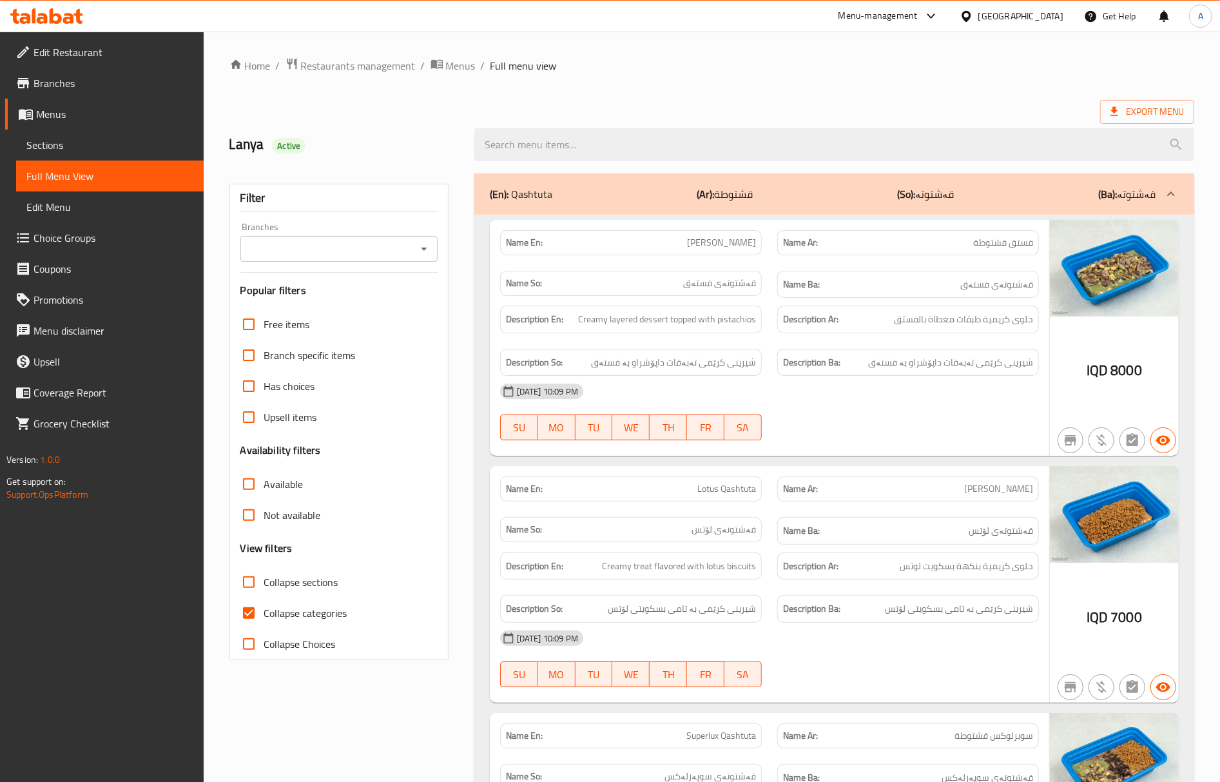
drag, startPoint x: 408, startPoint y: 492, endPoint x: 340, endPoint y: 133, distance: 365.8
click at [361, 71] on span "Restaurants management" at bounding box center [358, 65] width 115 height 15
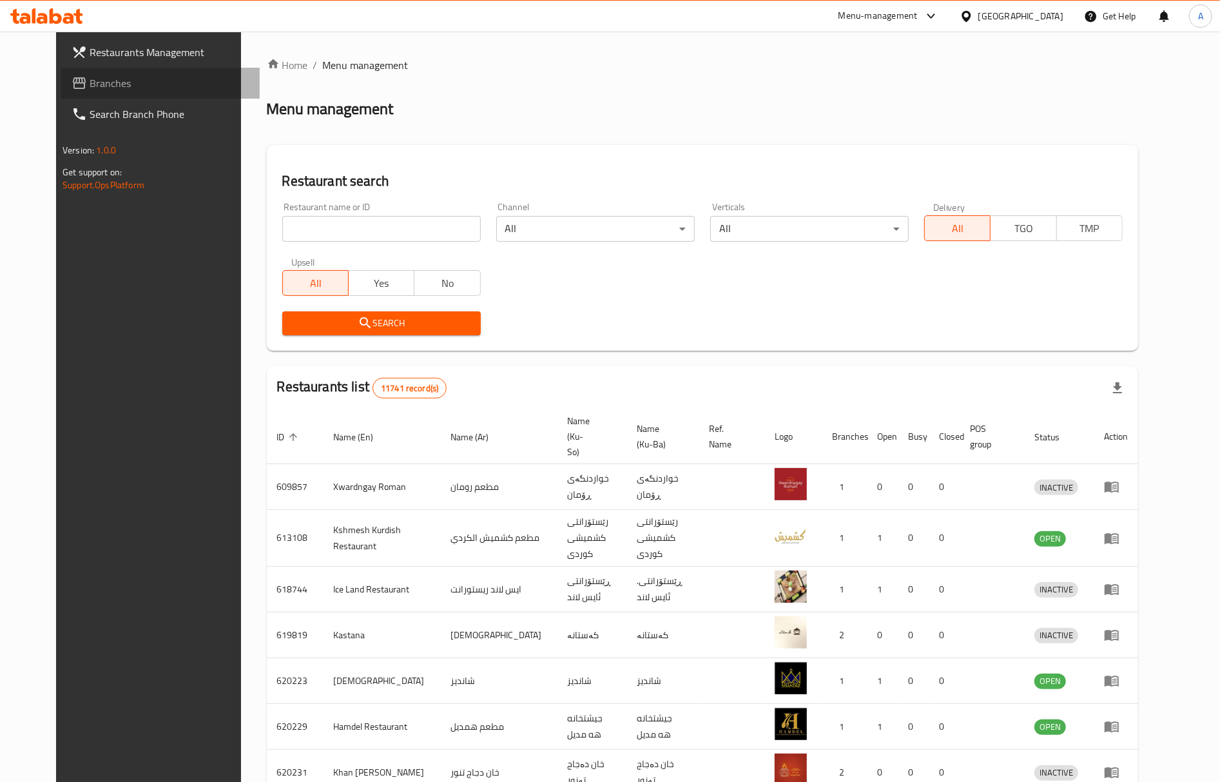
click at [90, 83] on span "Branches" at bounding box center [170, 82] width 160 height 15
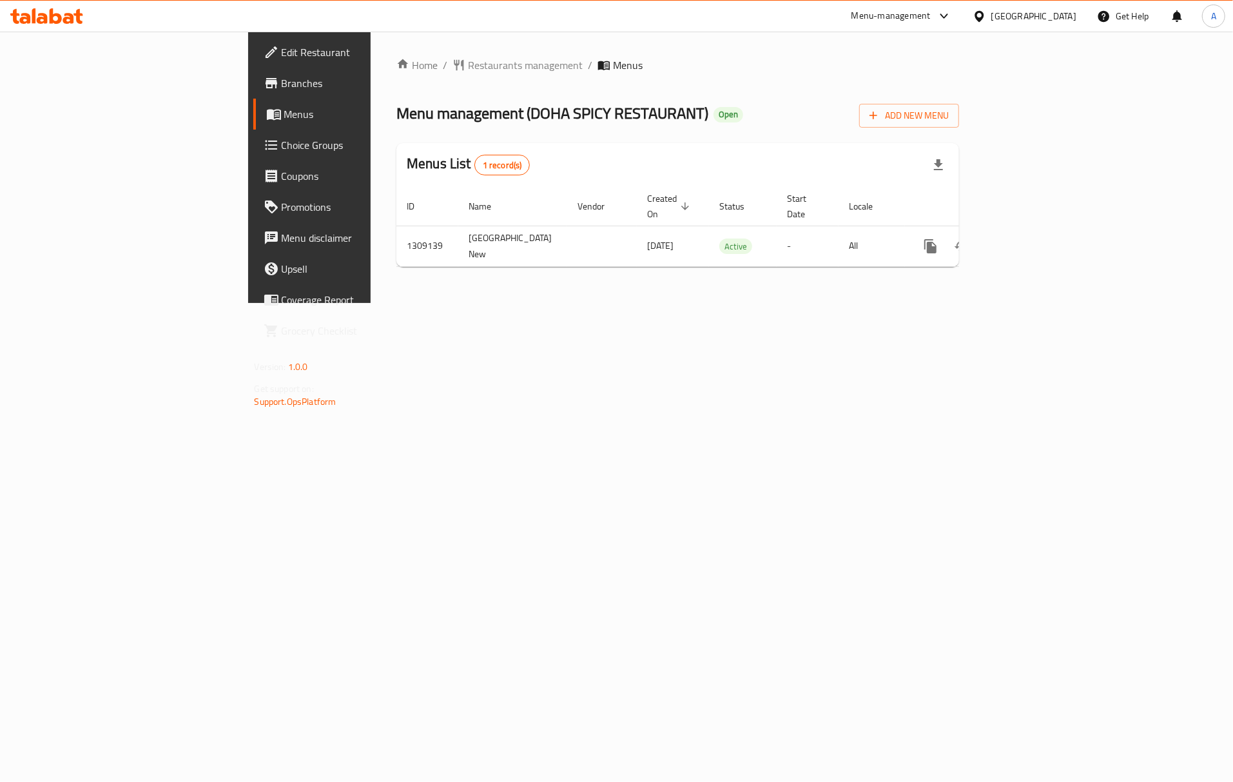
drag, startPoint x: 0, startPoint y: 0, endPoint x: 70, endPoint y: 55, distance: 88.6
click at [282, 55] on span "Edit Restaurant" at bounding box center [363, 51] width 162 height 15
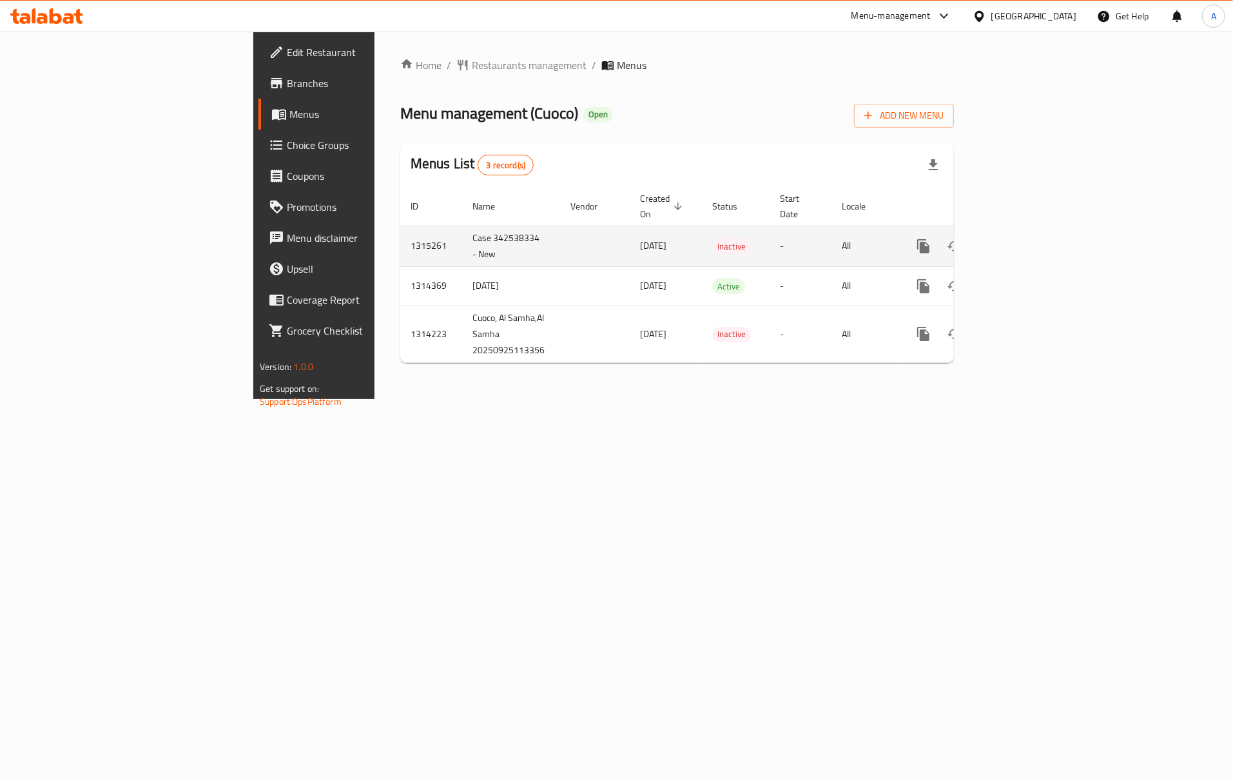
click at [831, 241] on td "-" at bounding box center [800, 246] width 62 height 41
click at [1024, 238] on icon "enhanced table" at bounding box center [1015, 245] width 15 height 15
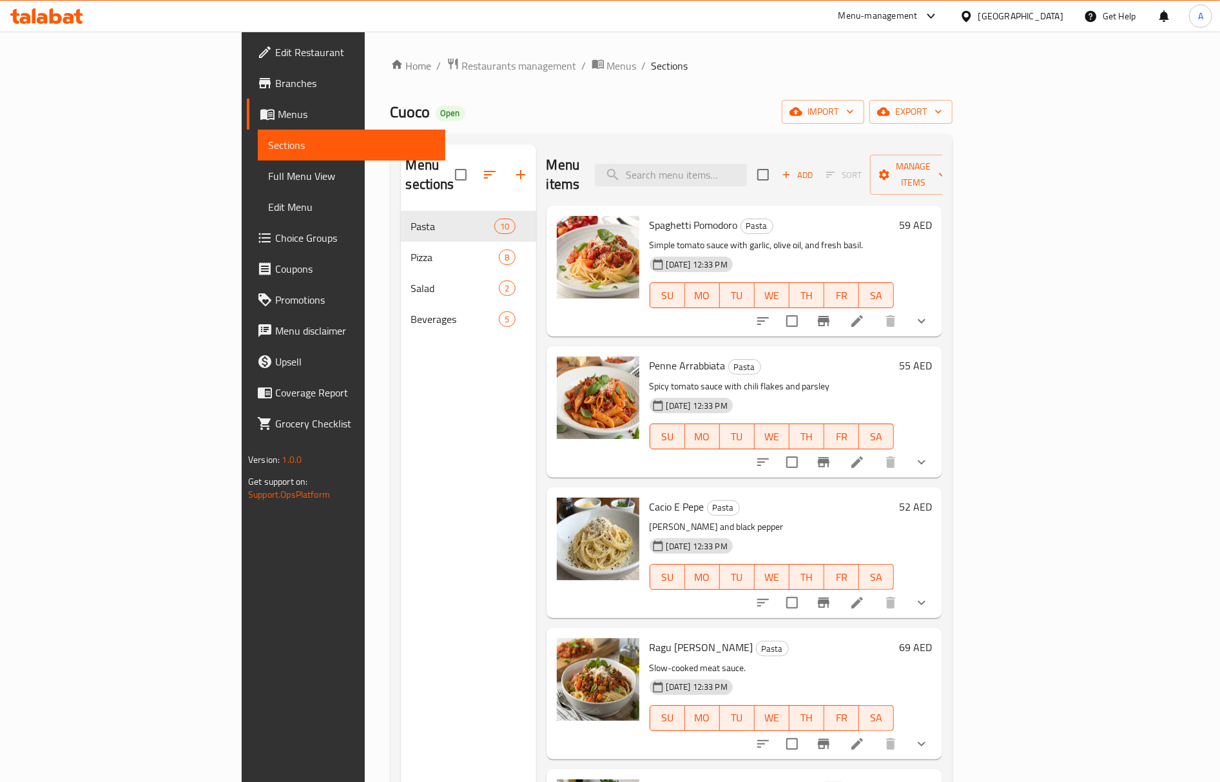
click at [401, 531] on div "Menu sections Pasta 10 Pizza 8 Salad 2 Beverages 5" at bounding box center [468, 535] width 135 height 782
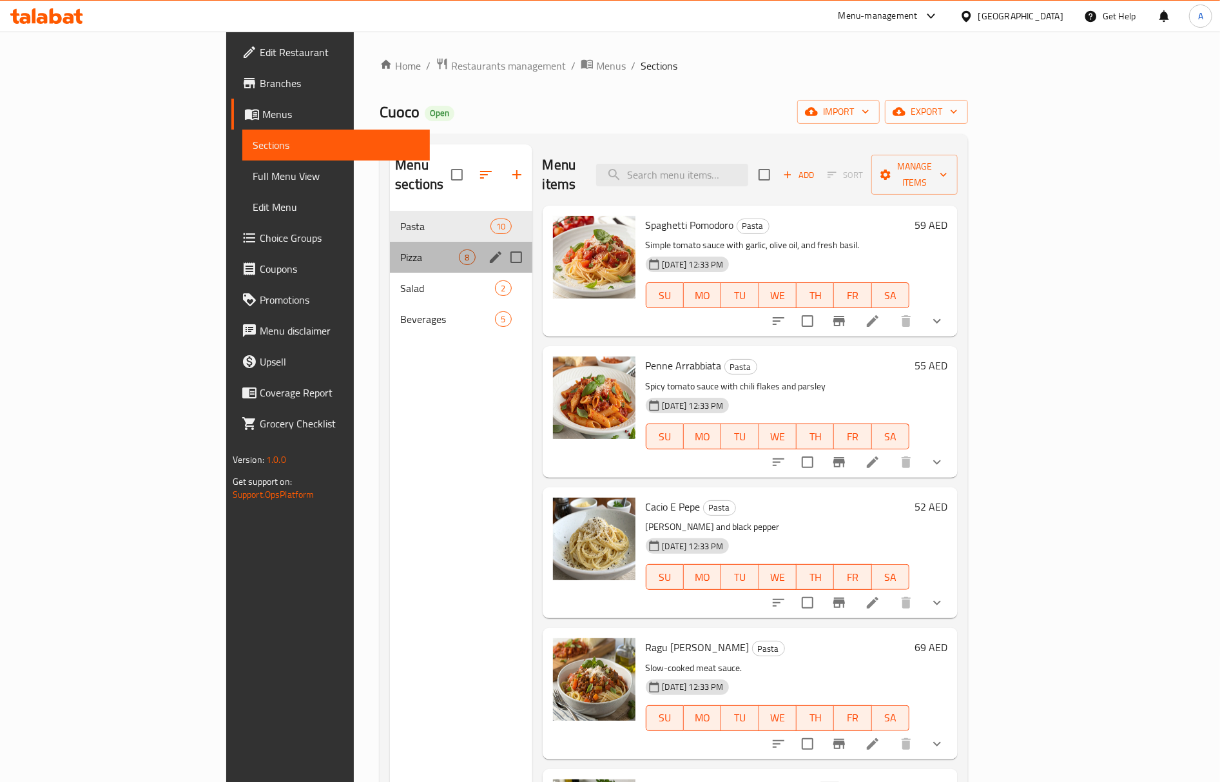
click at [390, 242] on div "Pizza 8" at bounding box center [461, 257] width 142 height 31
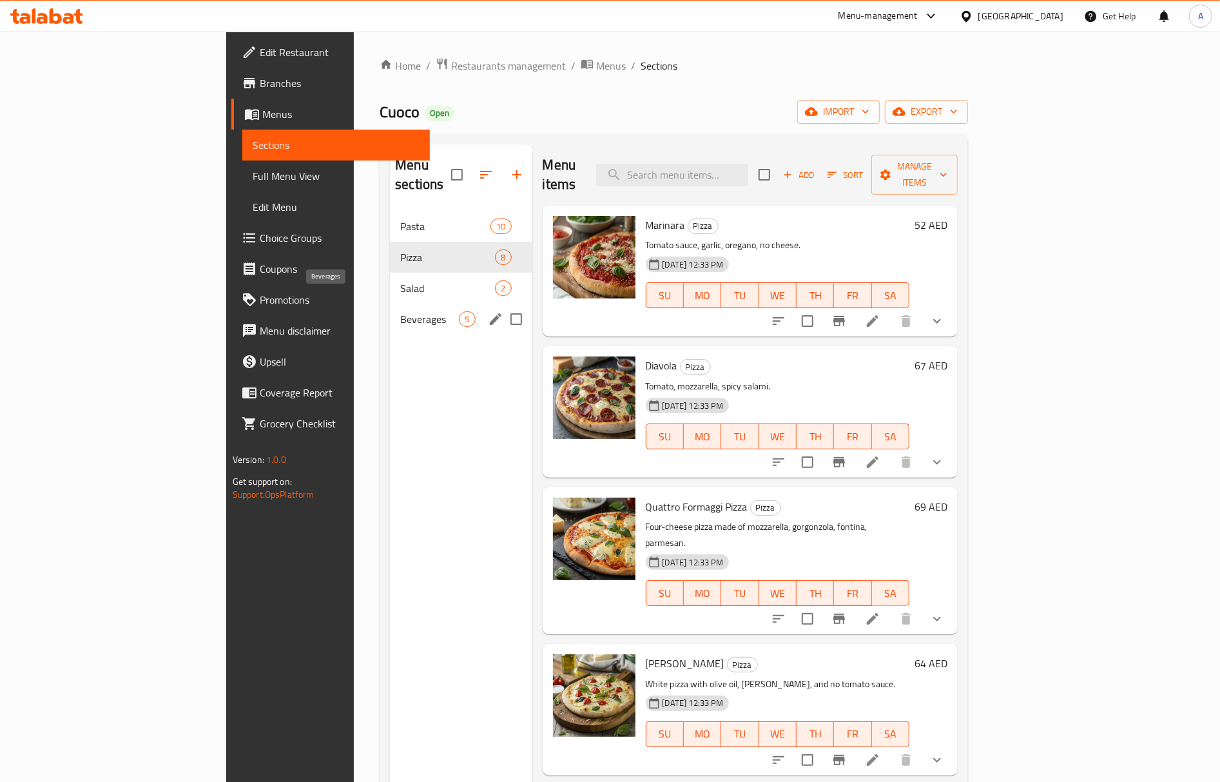
click at [400, 311] on span "Beverages" at bounding box center [429, 318] width 59 height 15
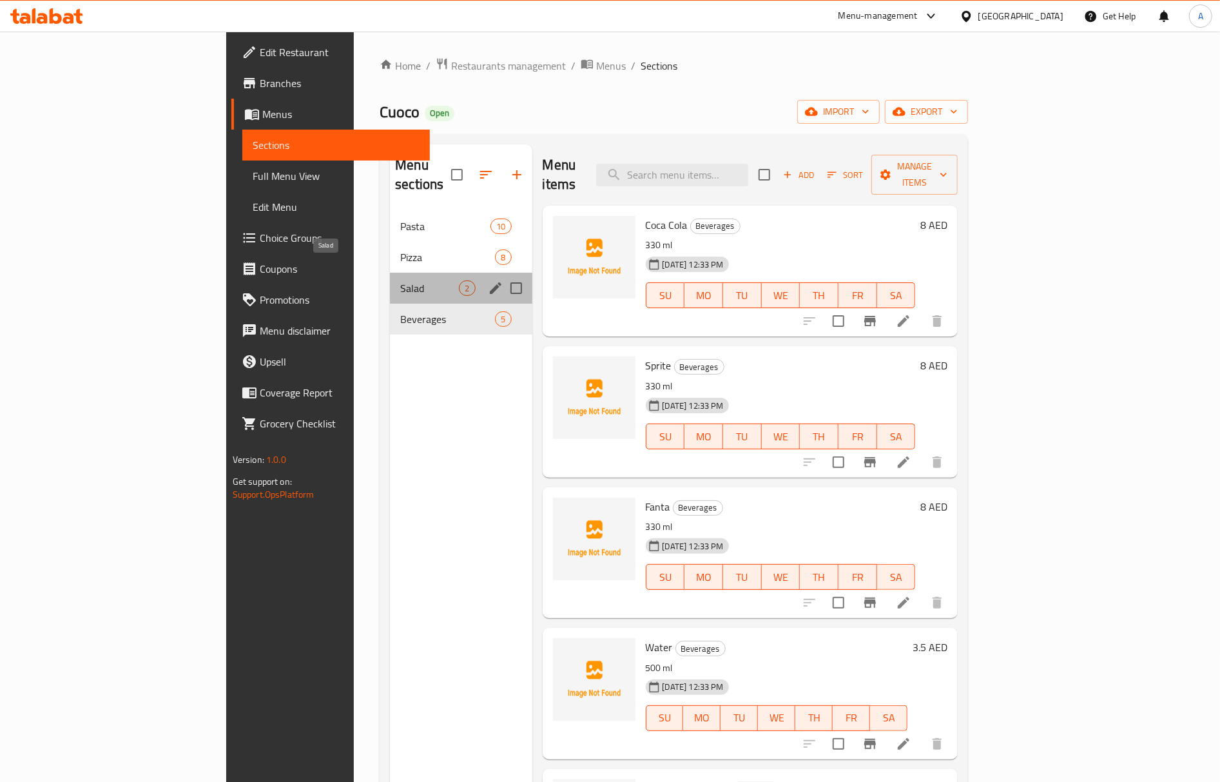
click at [400, 280] on span "Salad" at bounding box center [429, 287] width 59 height 15
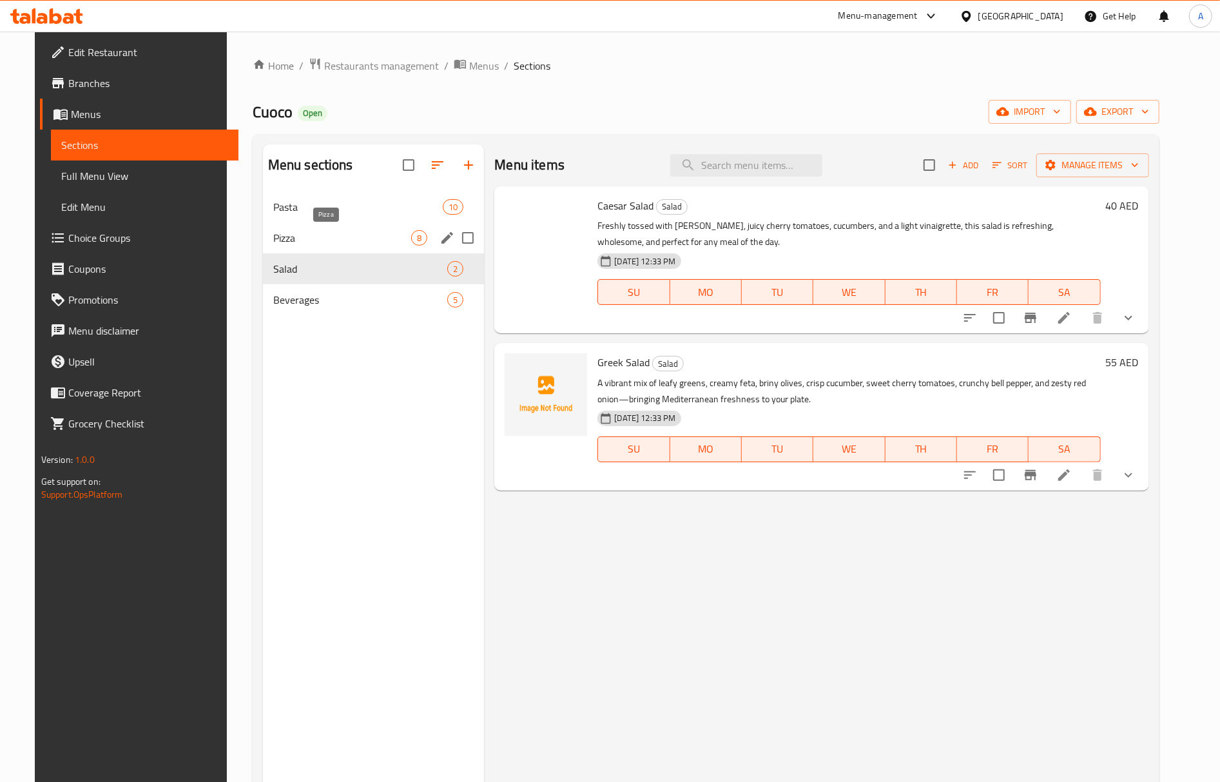
click at [347, 237] on span "Pizza" at bounding box center [342, 237] width 139 height 15
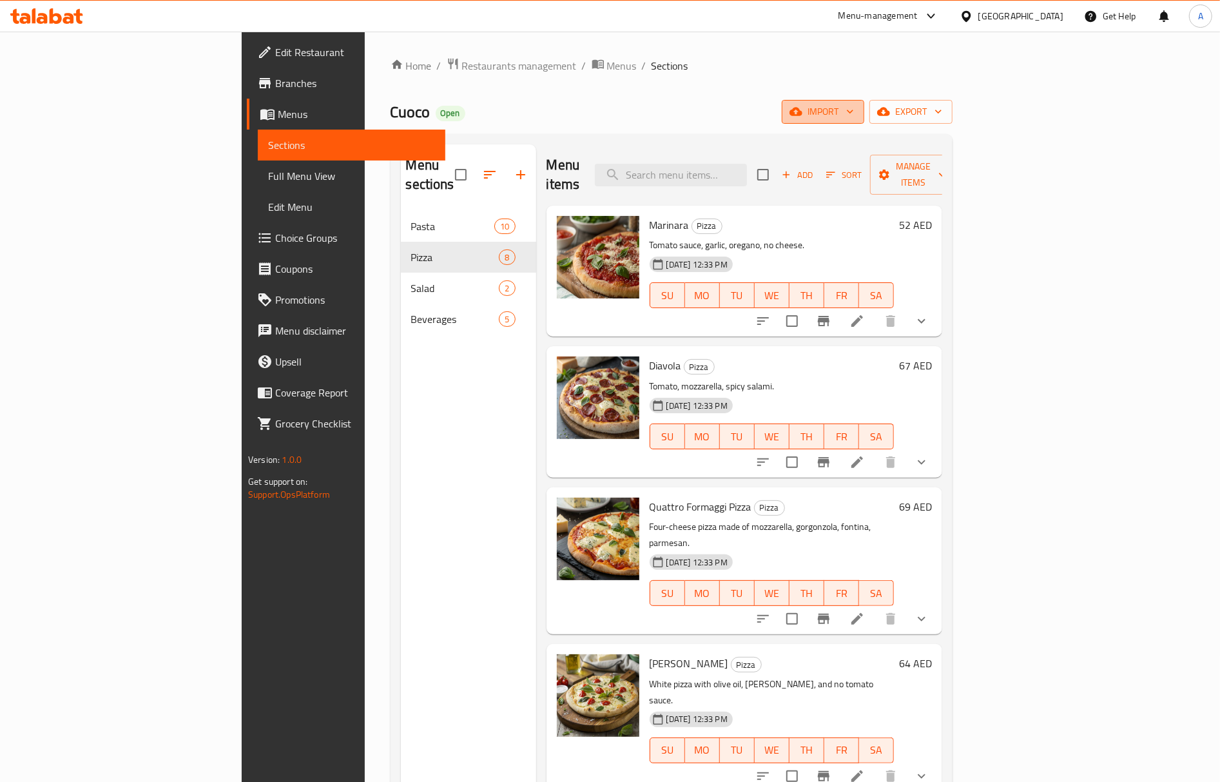
click at [854, 107] on span "import" at bounding box center [823, 112] width 62 height 16
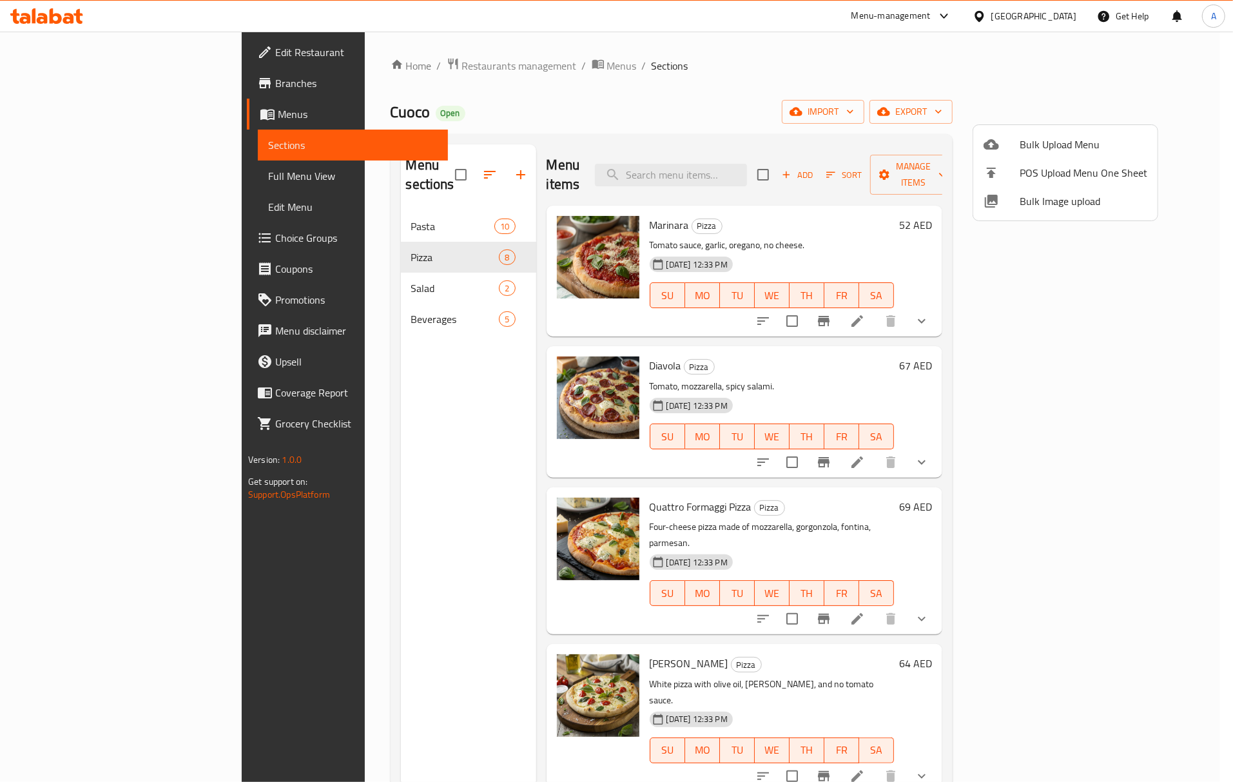
click at [1008, 210] on li "Bulk Image upload" at bounding box center [1065, 201] width 184 height 28
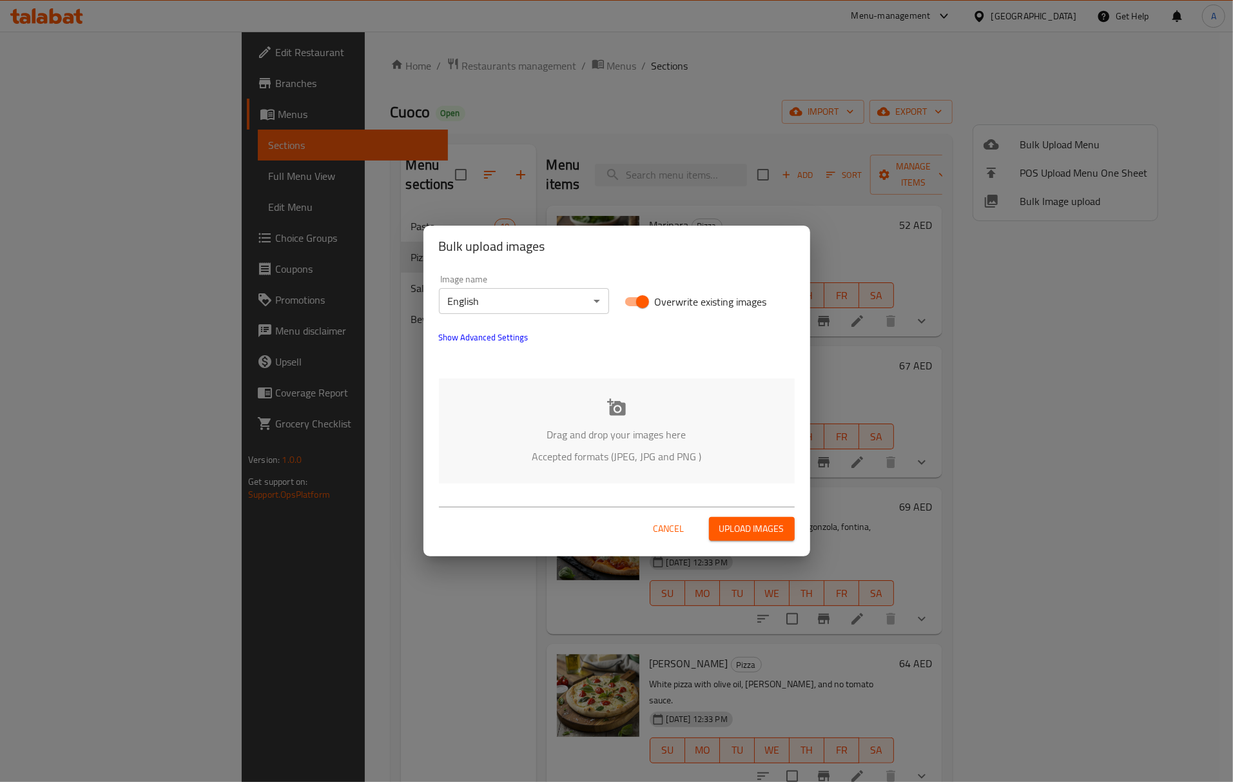
click at [642, 427] on p "Drag and drop your images here" at bounding box center [616, 434] width 317 height 15
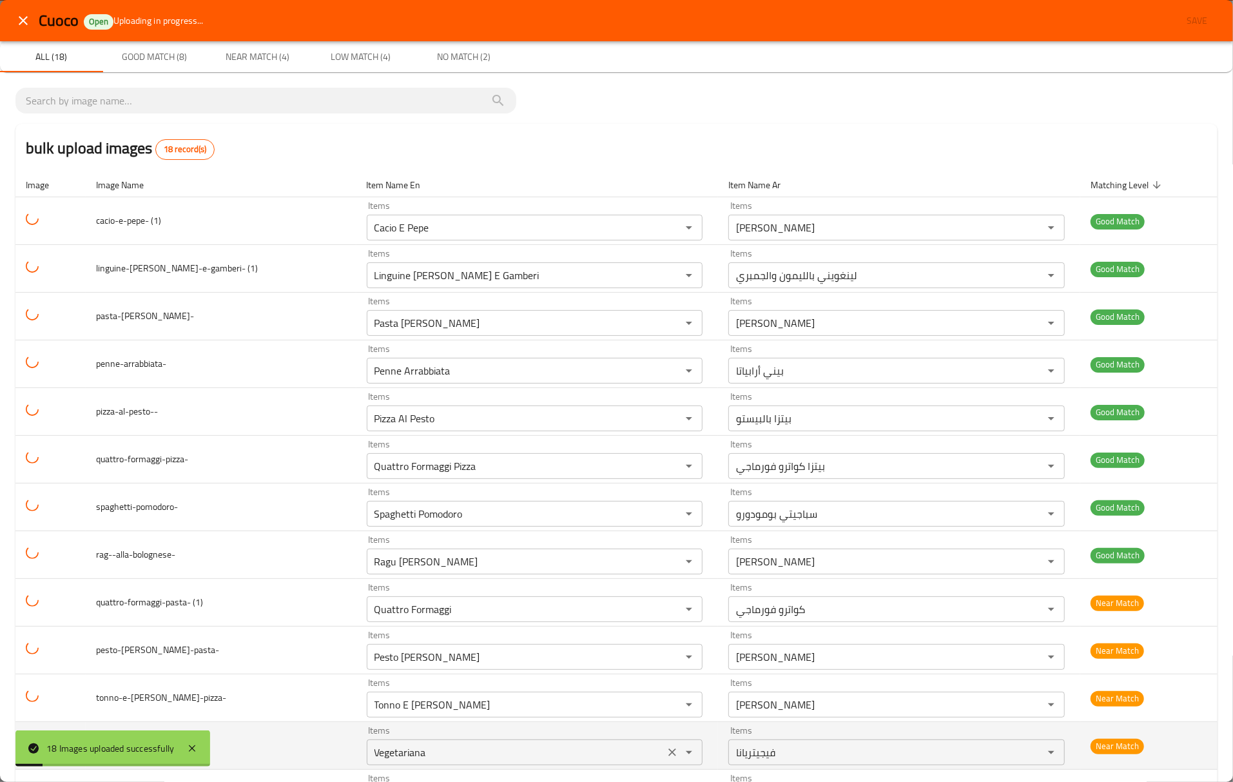
scroll to position [304, 0]
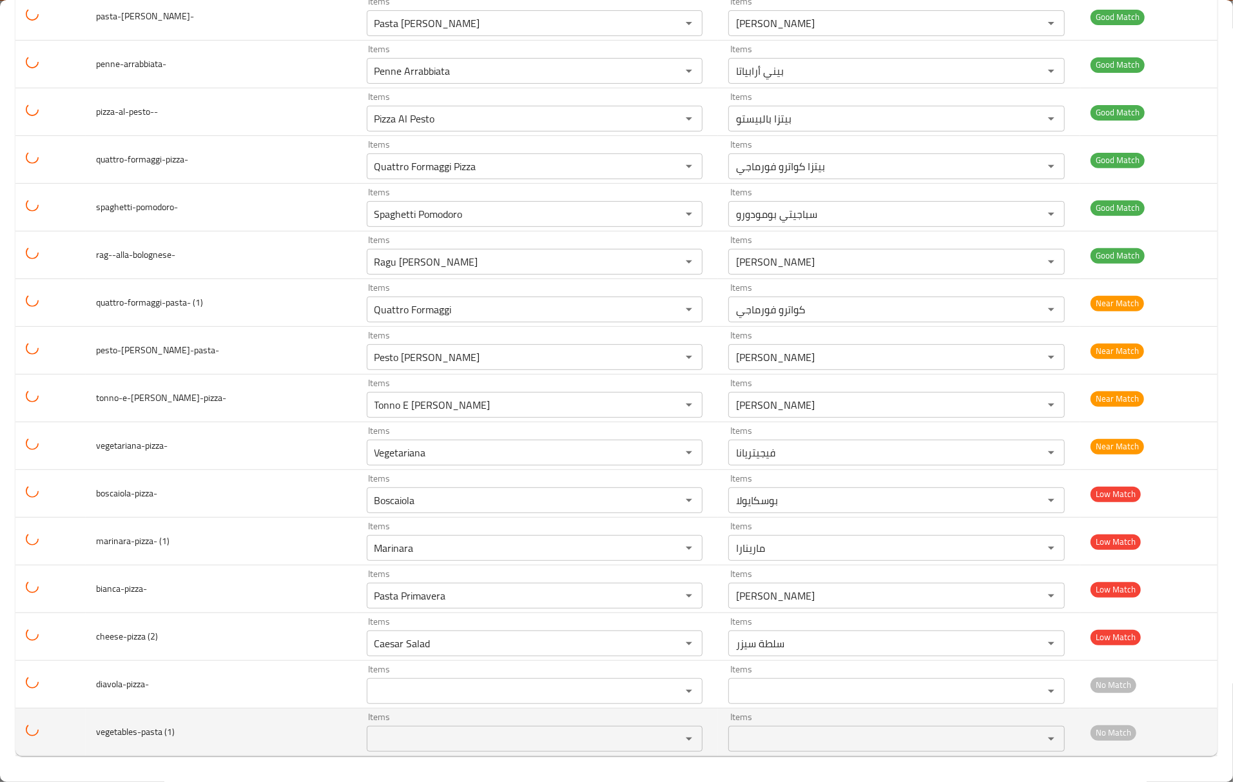
click at [114, 735] on span "vegetables-pasta (1)" at bounding box center [135, 731] width 79 height 17
copy span "vegetables"
click at [370, 740] on \(1\) "Items" at bounding box center [515, 738] width 291 height 18
paste \(1\) "vegetables"
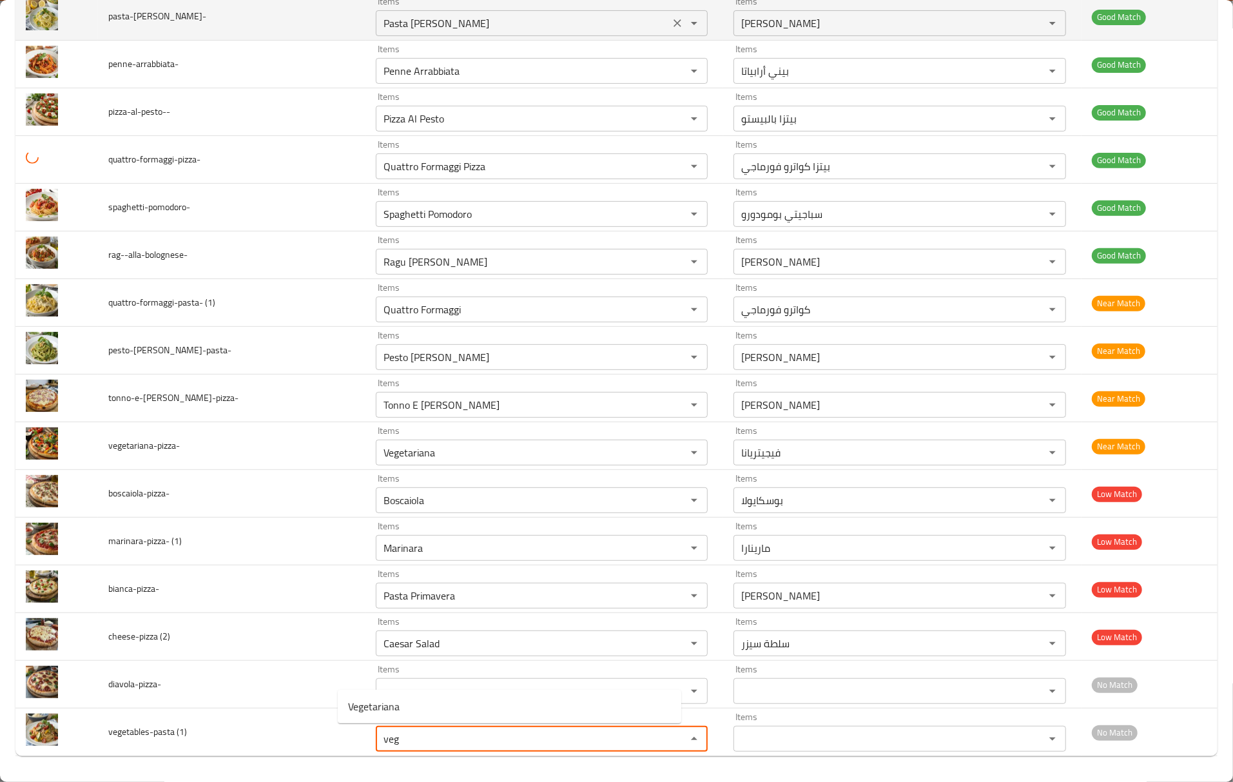
type \(1\) "veg"
